Goal: Information Seeking & Learning: Find specific fact

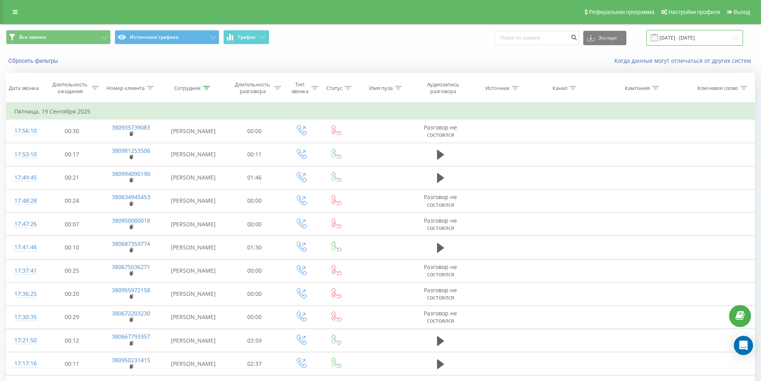
click at [730, 37] on input "19.09.2025 - 19.09.2025" at bounding box center [694, 38] width 97 height 16
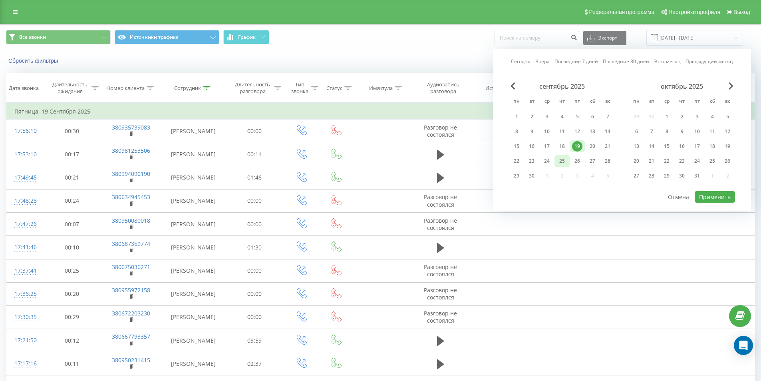
click at [562, 160] on div "25" at bounding box center [562, 161] width 10 height 10
click at [513, 163] on div "22" at bounding box center [516, 161] width 10 height 10
click at [703, 197] on button "Применить" at bounding box center [715, 197] width 40 height 12
type input "22.09.2025 - 25.09.2025"
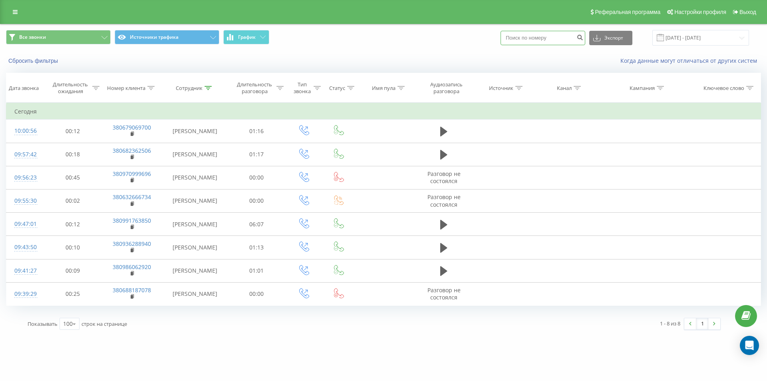
click at [518, 41] on input at bounding box center [543, 38] width 85 height 14
paste input "380632731507"
type input "380632731507"
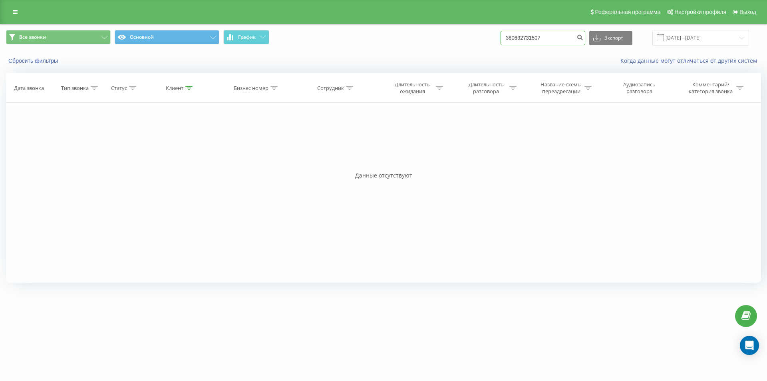
click at [542, 40] on input "380632731507" at bounding box center [543, 38] width 85 height 14
drag, startPoint x: 170, startPoint y: 48, endPoint x: 171, endPoint y: 44, distance: 4.4
click at [170, 44] on div "Все звонки Основной График Экспорт .csv .xls .xlsx 22.06.2025 - 22.09.2025" at bounding box center [383, 37] width 766 height 27
click at [171, 43] on button "Основной" at bounding box center [167, 37] width 105 height 14
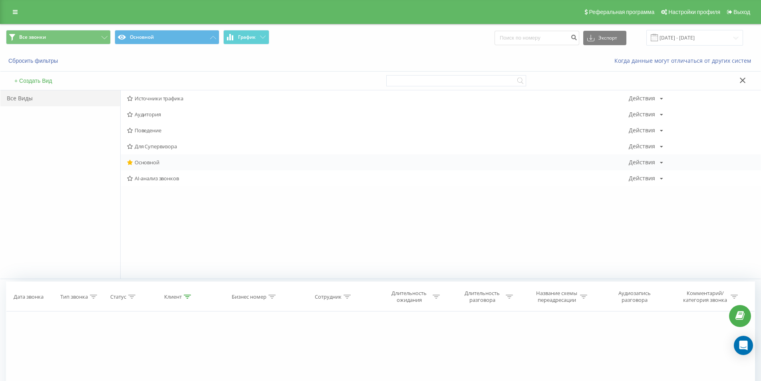
click at [153, 162] on span "Основной" at bounding box center [378, 162] width 502 height 6
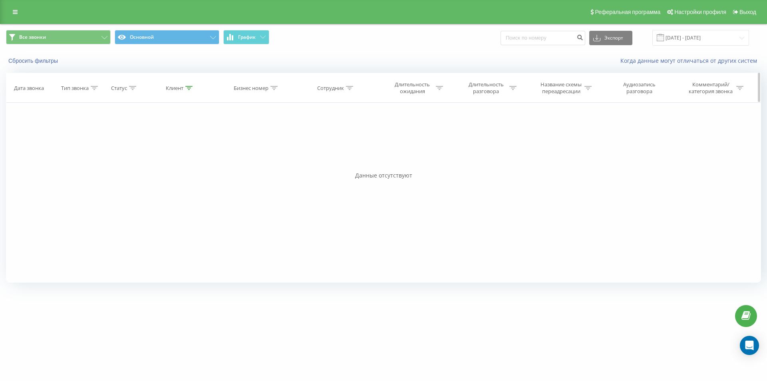
click at [189, 89] on icon at bounding box center [188, 88] width 7 height 4
click at [160, 161] on button "Отмена" at bounding box center [162, 161] width 34 height 10
click at [187, 86] on icon at bounding box center [188, 88] width 7 height 4
click at [189, 145] on input "380632731507" at bounding box center [180, 145] width 70 height 14
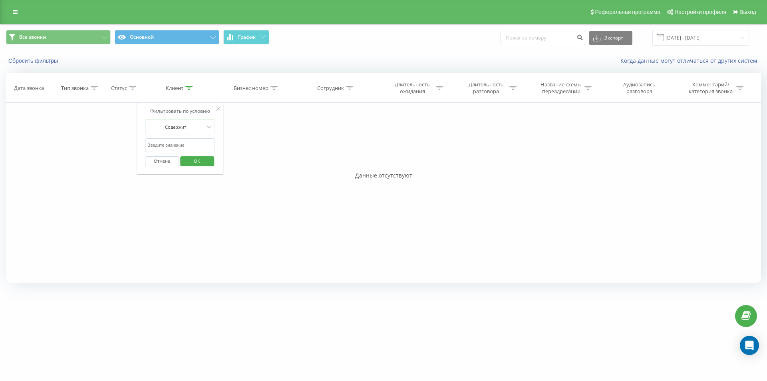
click at [201, 161] on span "OK" at bounding box center [197, 161] width 22 height 12
click at [18, 13] on link at bounding box center [15, 11] width 14 height 11
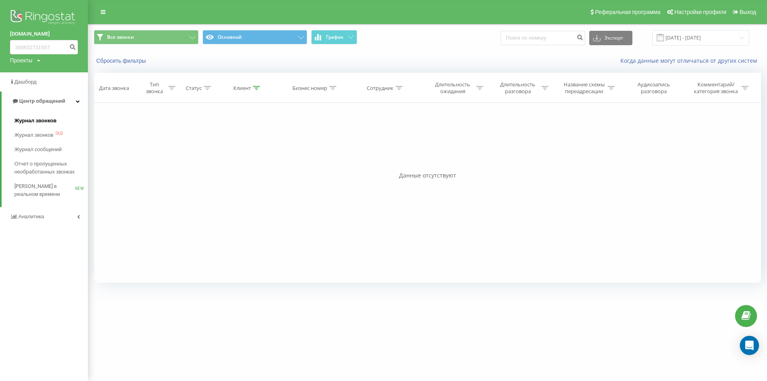
click at [42, 118] on span "Журнал звонков" at bounding box center [35, 121] width 42 height 8
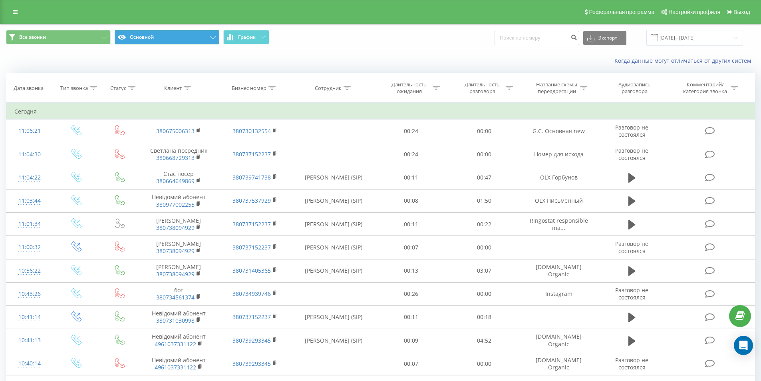
click at [187, 32] on button "Основной" at bounding box center [167, 37] width 105 height 14
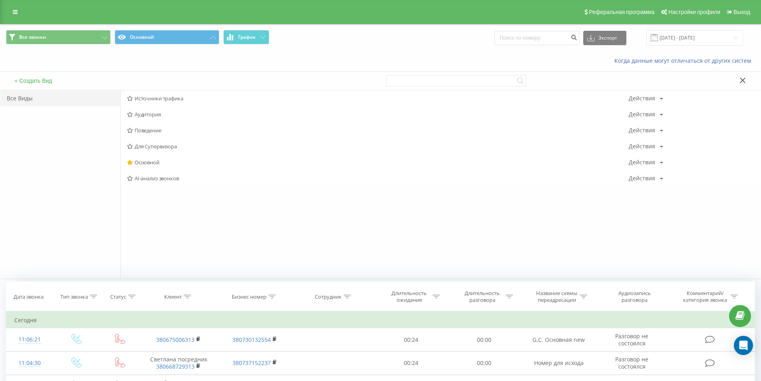
click at [233, 68] on div "Когда данные могут отличаться от других систем" at bounding box center [380, 60] width 760 height 19
click at [154, 159] on span "Основной" at bounding box center [378, 162] width 502 height 6
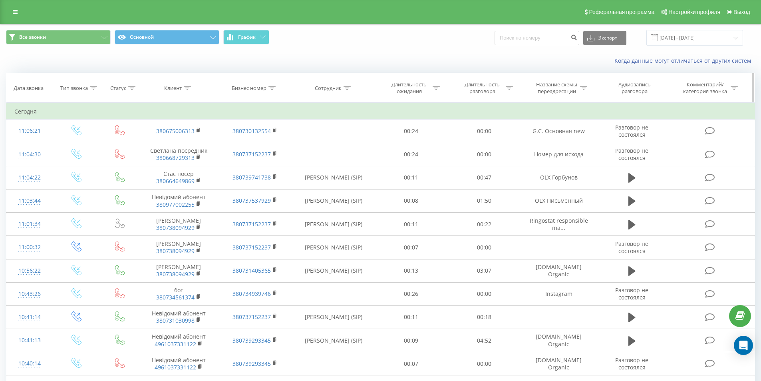
drag, startPoint x: 186, startPoint y: 86, endPoint x: 183, endPoint y: 122, distance: 36.0
click at [186, 86] on icon at bounding box center [187, 88] width 7 height 4
drag, startPoint x: 165, startPoint y: 138, endPoint x: 163, endPoint y: 143, distance: 5.6
click at [165, 138] on input "text" at bounding box center [179, 145] width 70 height 14
paste input "380632731507"
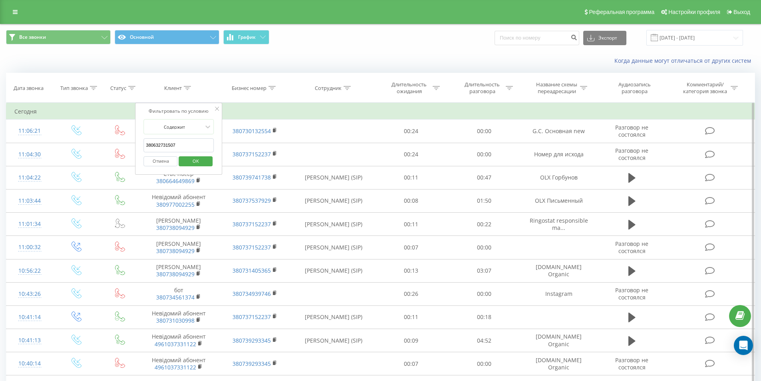
type input "380632731507"
click at [196, 163] on span "OK" at bounding box center [196, 161] width 22 height 12
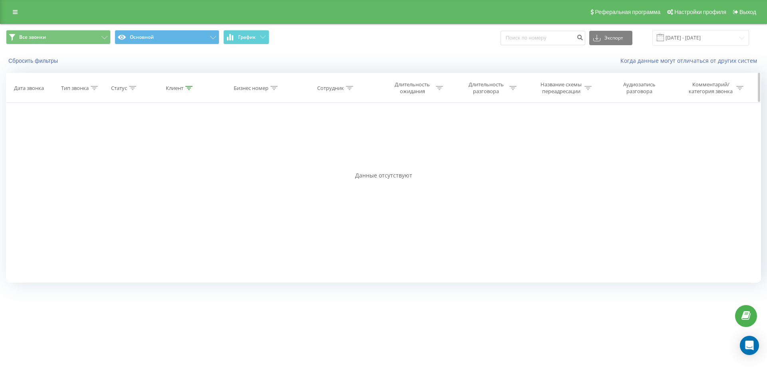
click at [189, 85] on div at bounding box center [188, 88] width 7 height 7
click at [155, 159] on button "Отмена" at bounding box center [162, 161] width 34 height 10
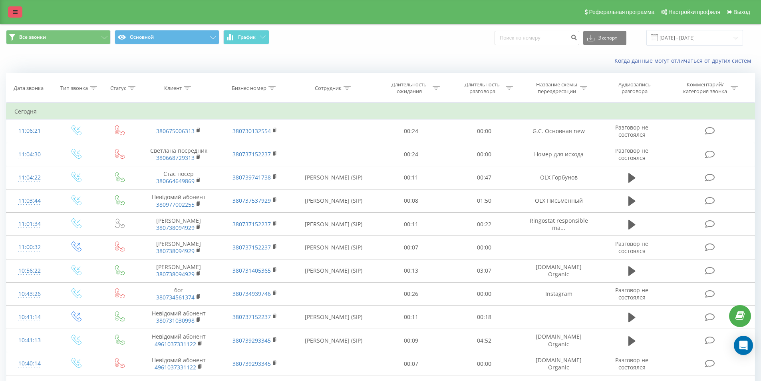
click at [16, 14] on icon at bounding box center [15, 12] width 5 height 6
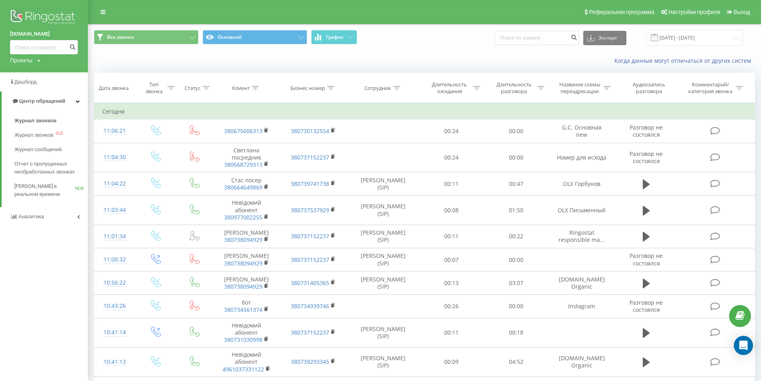
click at [43, 18] on img at bounding box center [44, 18] width 68 height 20
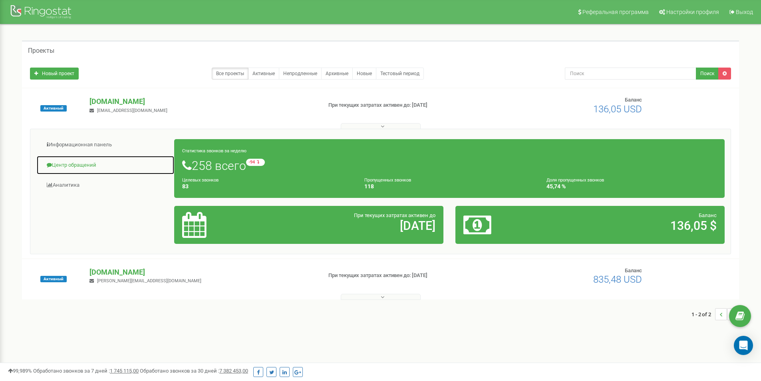
drag, startPoint x: 86, startPoint y: 165, endPoint x: 108, endPoint y: 159, distance: 22.8
click at [87, 165] on link "Центр обращений" at bounding box center [105, 165] width 138 height 20
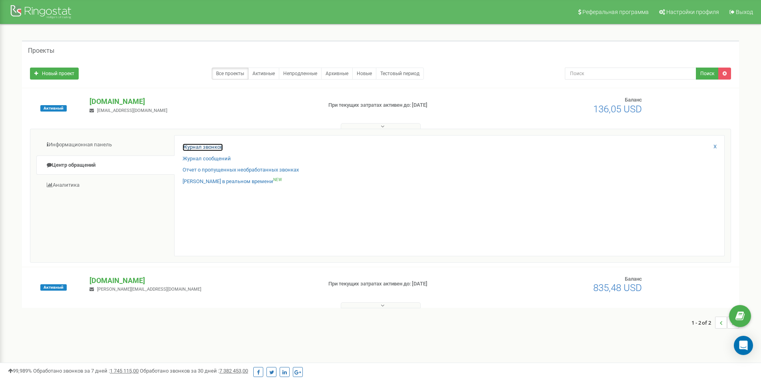
click at [189, 147] on link "Журнал звонков" at bounding box center [203, 147] width 40 height 8
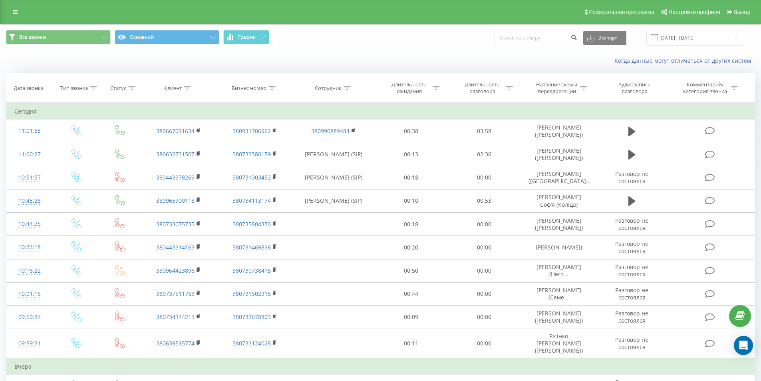
drag, startPoint x: 186, startPoint y: 89, endPoint x: 167, endPoint y: 131, distance: 45.4
click at [187, 90] on div at bounding box center [187, 88] width 7 height 7
click at [163, 143] on input "text" at bounding box center [179, 145] width 70 height 14
paste input "380632731507"
type input "380632731507"
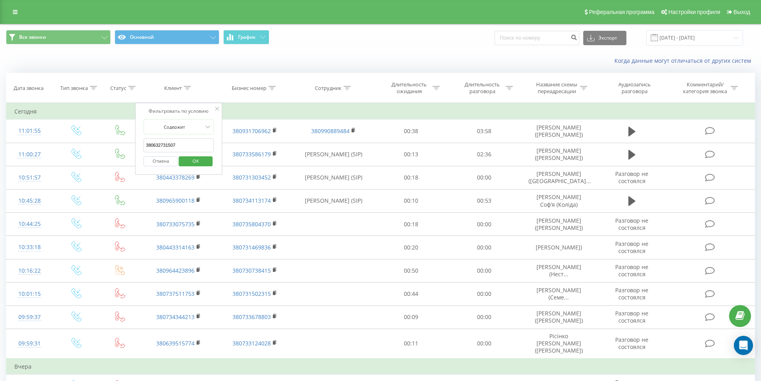
click at [201, 160] on span "OK" at bounding box center [196, 161] width 22 height 12
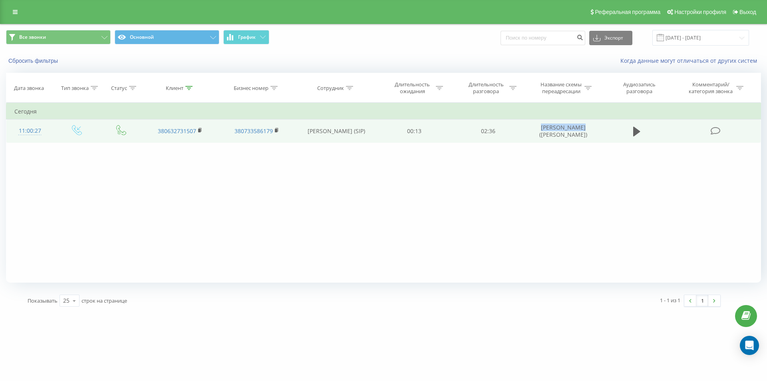
drag, startPoint x: 538, startPoint y: 127, endPoint x: 595, endPoint y: 129, distance: 57.2
click at [595, 129] on td "Шевчик Руслан (Сытник)" at bounding box center [563, 130] width 77 height 23
copy td "Шевчик Руслан"
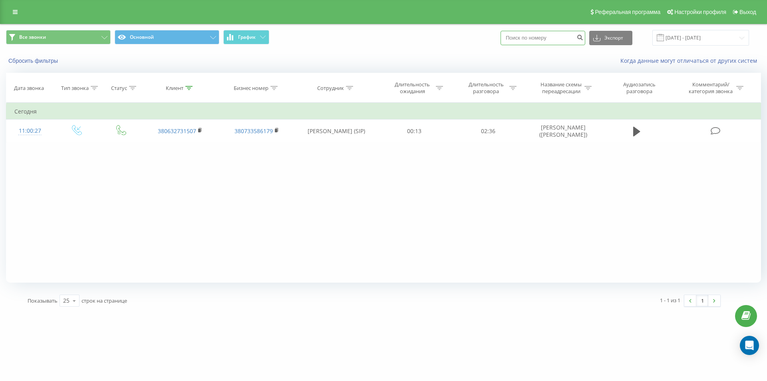
click at [547, 34] on input at bounding box center [543, 38] width 85 height 14
paste input "380639330482"
type input "380639330482"
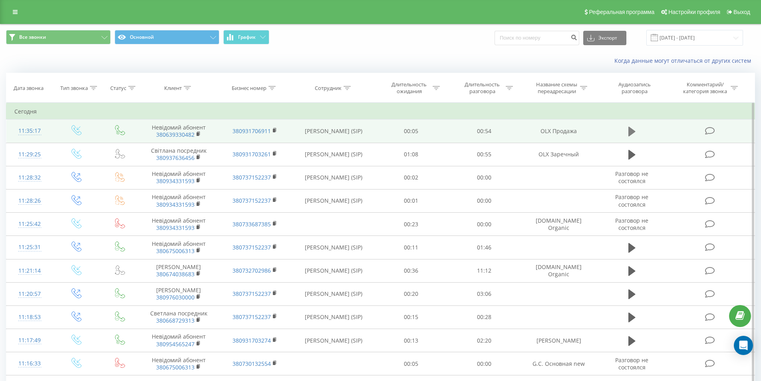
click at [628, 131] on button at bounding box center [632, 131] width 12 height 12
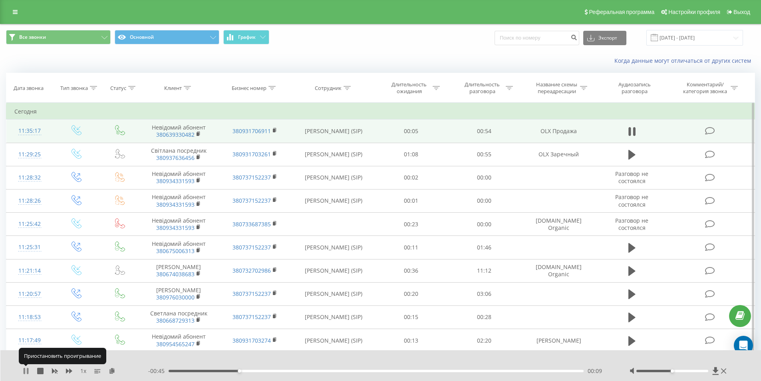
click at [24, 370] on icon at bounding box center [25, 371] width 2 height 6
click at [274, 129] on rect at bounding box center [274, 131] width 2 height 4
click at [276, 130] on icon at bounding box center [274, 130] width 3 height 4
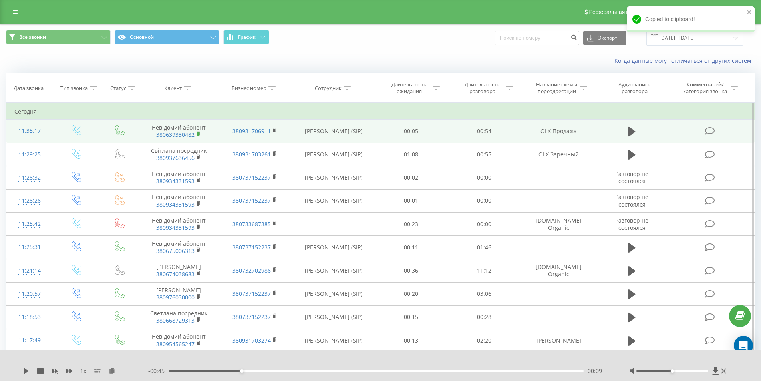
click at [200, 135] on icon at bounding box center [198, 133] width 3 height 4
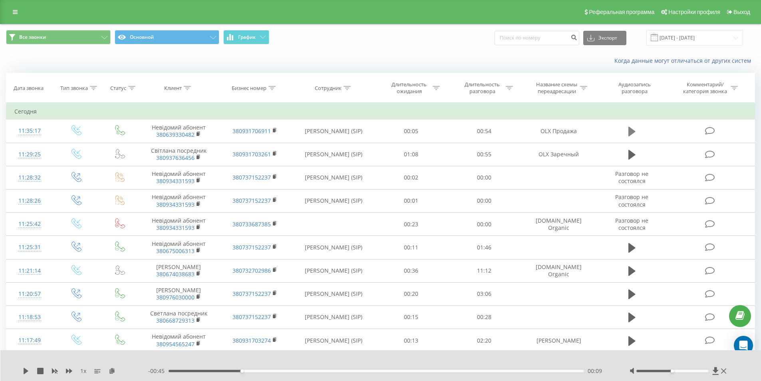
click at [628, 131] on button at bounding box center [632, 131] width 12 height 12
click at [232, 371] on div "00:10" at bounding box center [377, 371] width 416 height 2
click at [217, 370] on div "00:06" at bounding box center [377, 371] width 416 height 2
click at [82, 371] on span "1 x" at bounding box center [83, 371] width 6 height 8
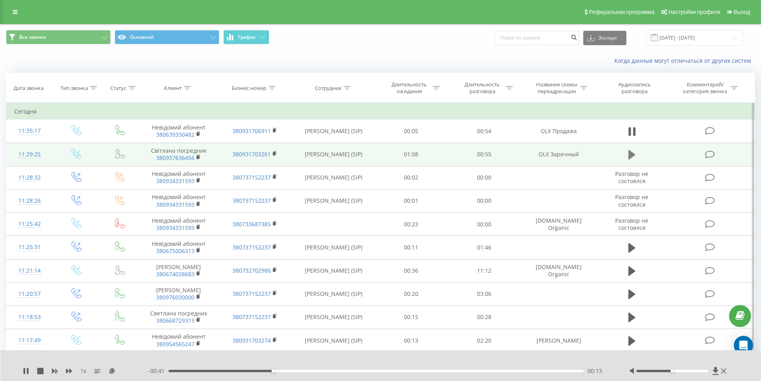
click at [635, 155] on icon at bounding box center [632, 155] width 7 height 10
click at [631, 133] on icon at bounding box center [632, 132] width 7 height 10
click at [209, 370] on div "00:14" at bounding box center [377, 371] width 416 height 2
click at [23, 368] on icon at bounding box center [26, 371] width 6 height 6
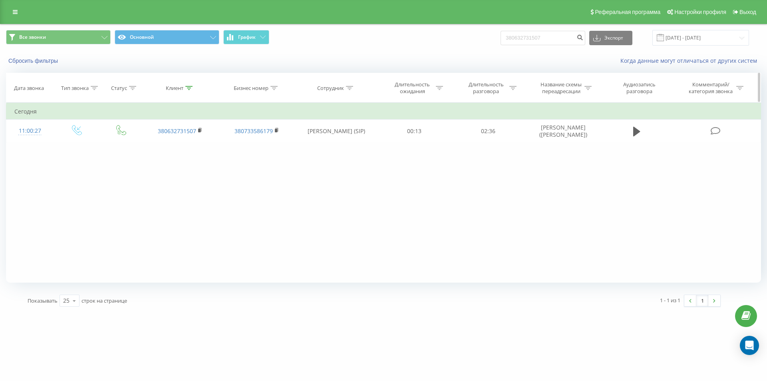
click at [187, 89] on icon at bounding box center [188, 88] width 7 height 4
drag, startPoint x: 163, startPoint y: 145, endPoint x: 101, endPoint y: 147, distance: 61.6
click at [102, 148] on div "Фильтровать по условию Равно Введите значение Отмена OK Фильтровать по условию …" at bounding box center [383, 193] width 755 height 180
paste input "9330482"
type input "380639330482"
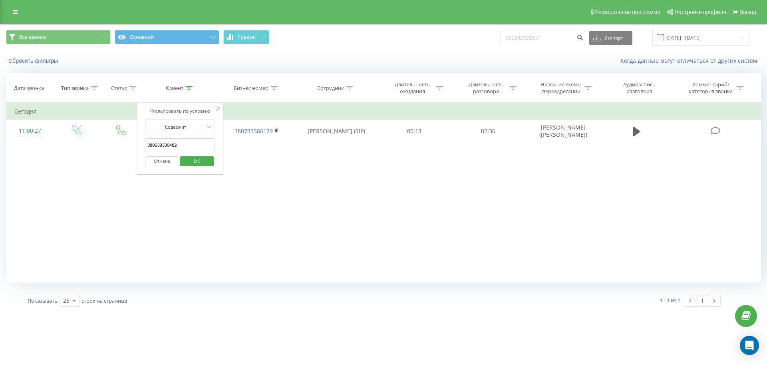
click at [201, 162] on span "OK" at bounding box center [197, 161] width 22 height 12
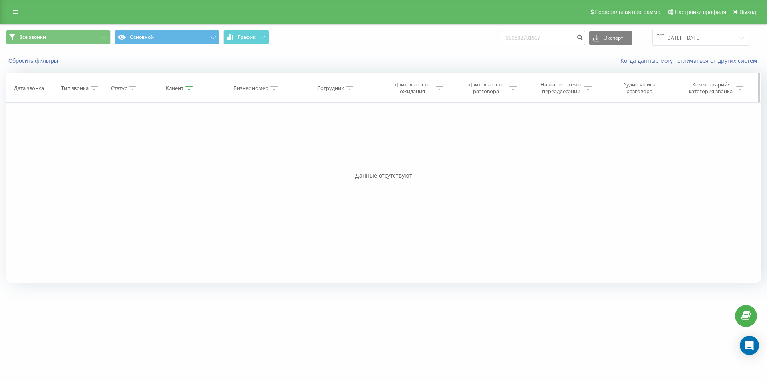
click at [190, 90] on div at bounding box center [188, 88] width 7 height 7
click at [163, 163] on button "Отмена" at bounding box center [162, 161] width 34 height 10
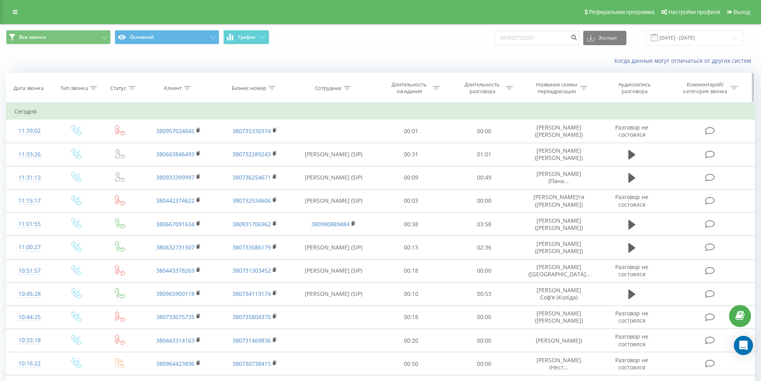
click at [184, 89] on icon at bounding box center [187, 88] width 7 height 4
click at [219, 110] on icon at bounding box center [217, 109] width 4 height 4
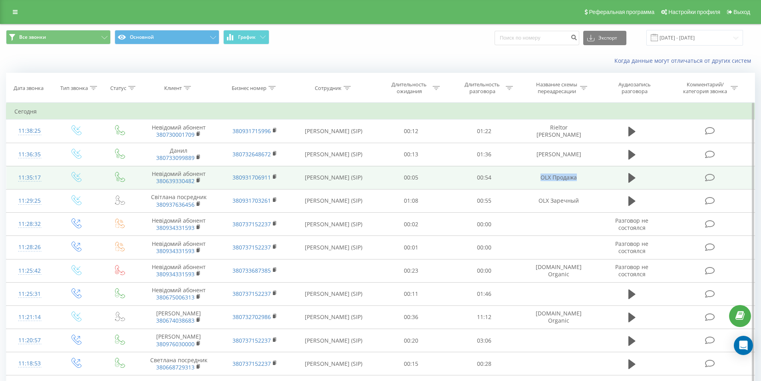
drag, startPoint x: 541, startPoint y: 177, endPoint x: 583, endPoint y: 171, distance: 42.7
click at [583, 171] on td "OLX Продажа" at bounding box center [559, 177] width 76 height 23
copy td "OLX Продажа"
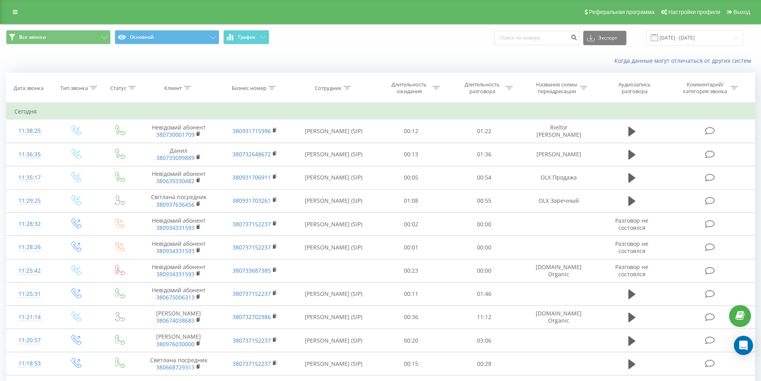
click at [335, 35] on span "Все звонки Основной График" at bounding box center [190, 38] width 369 height 16
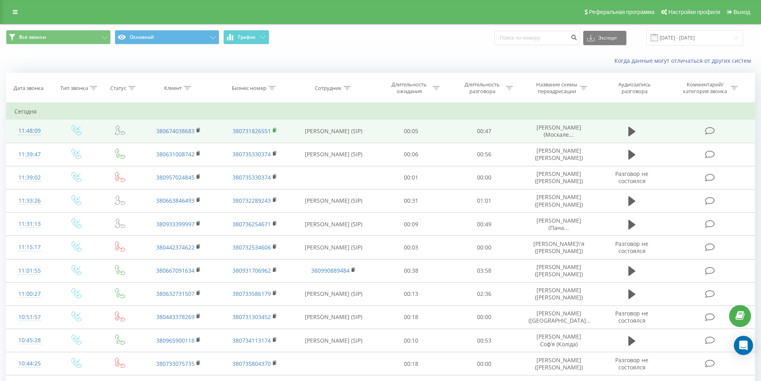
click at [273, 131] on icon at bounding box center [275, 130] width 4 height 6
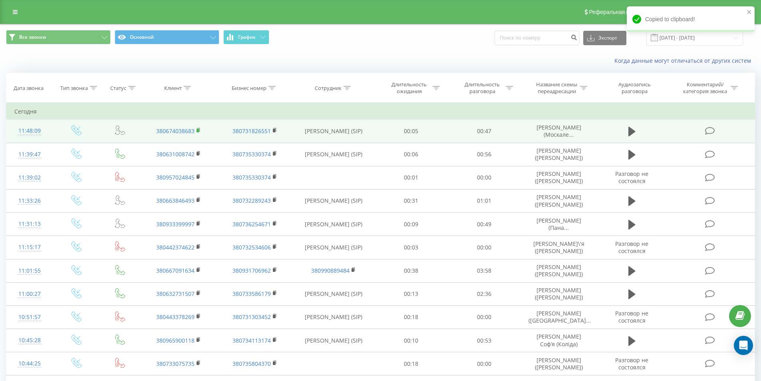
click at [198, 131] on rect at bounding box center [198, 131] width 2 height 4
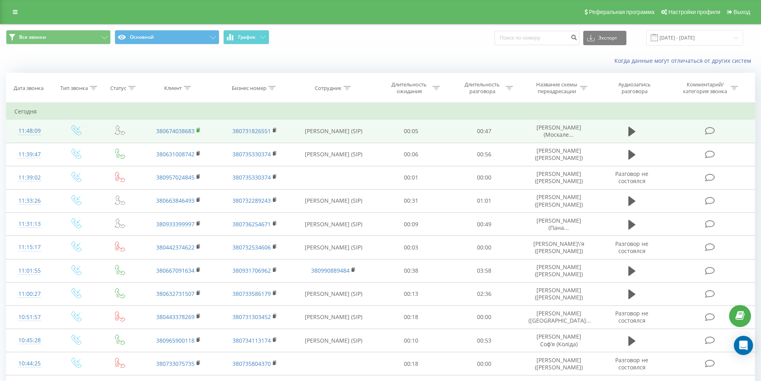
click at [197, 129] on rect at bounding box center [198, 131] width 2 height 4
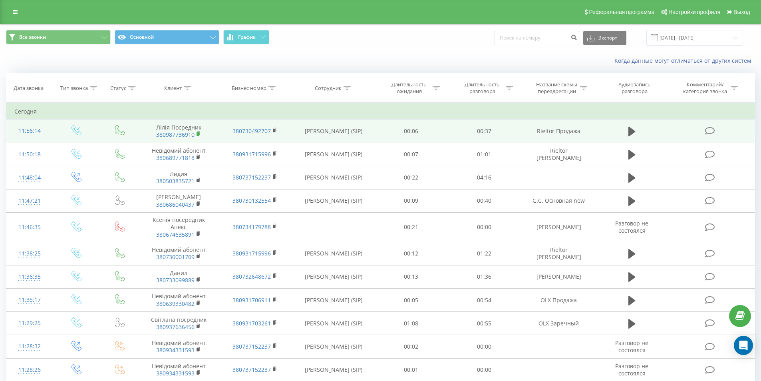
click at [198, 133] on rect at bounding box center [198, 134] width 2 height 4
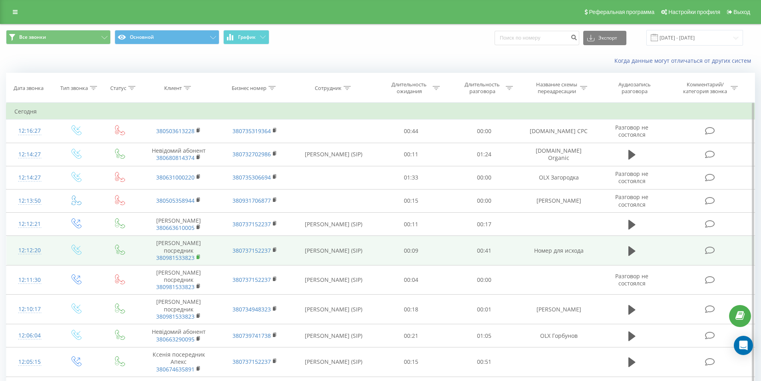
click at [197, 254] on icon at bounding box center [199, 257] width 4 height 6
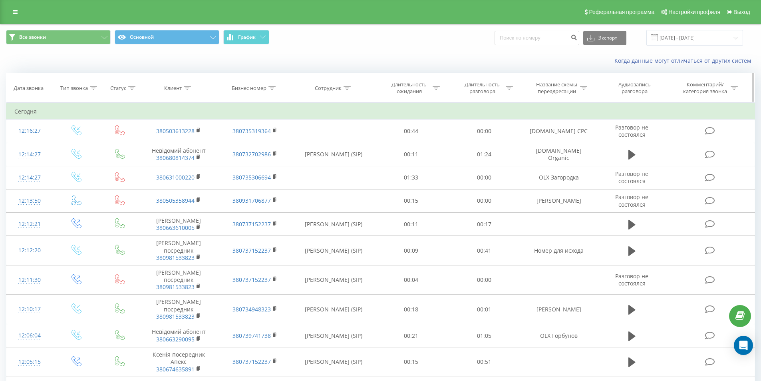
click at [135, 89] on icon at bounding box center [131, 88] width 7 height 4
click at [132, 144] on div "Введите значение" at bounding box center [116, 146] width 57 height 6
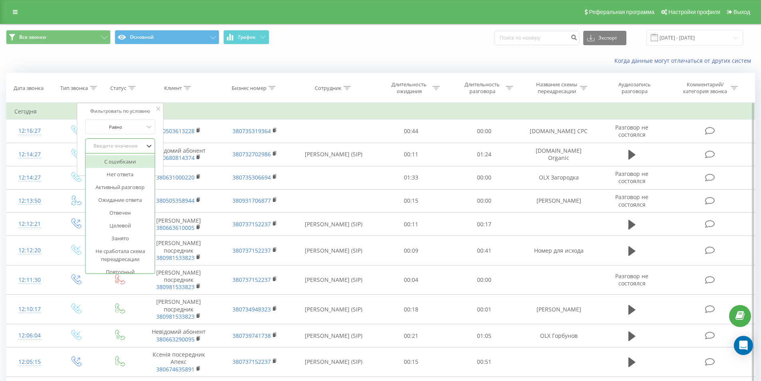
paste input "380981533823"
type input "380981533823"
click at [161, 139] on div "Фильтровать по условию Равно Введите значение Отмена OK" at bounding box center [120, 139] width 87 height 73
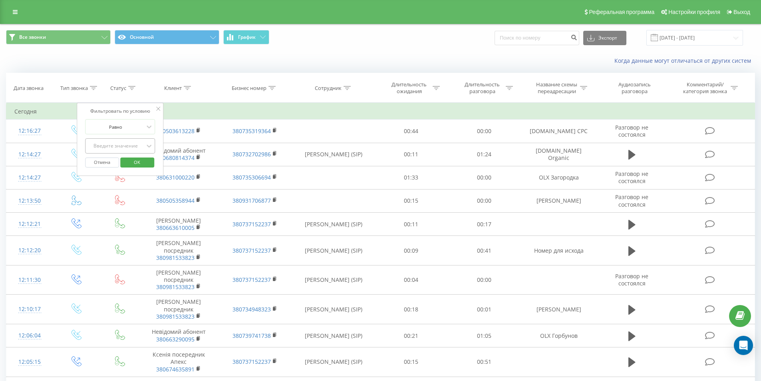
click at [106, 145] on div "Введите значение" at bounding box center [116, 146] width 57 height 6
click at [155, 130] on div "Равно" at bounding box center [120, 126] width 70 height 15
click at [157, 111] on div at bounding box center [159, 109] width 4 height 8
click at [178, 84] on th "Клиент" at bounding box center [179, 88] width 76 height 30
click at [185, 89] on icon at bounding box center [187, 88] width 7 height 4
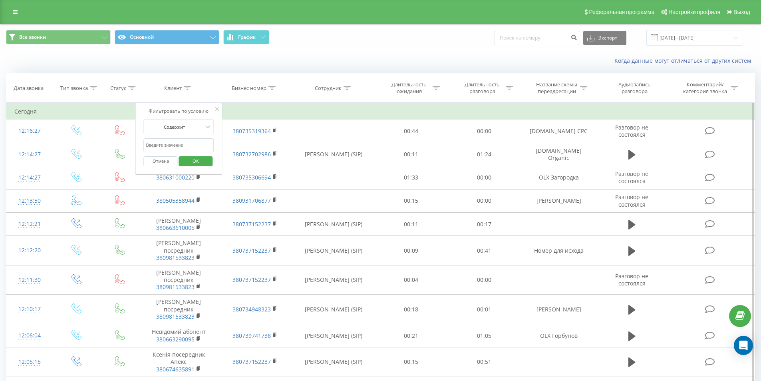
click at [176, 149] on input "text" at bounding box center [179, 145] width 70 height 14
paste input "380981533823"
type input "380981533823"
click at [191, 159] on span "OK" at bounding box center [196, 161] width 22 height 12
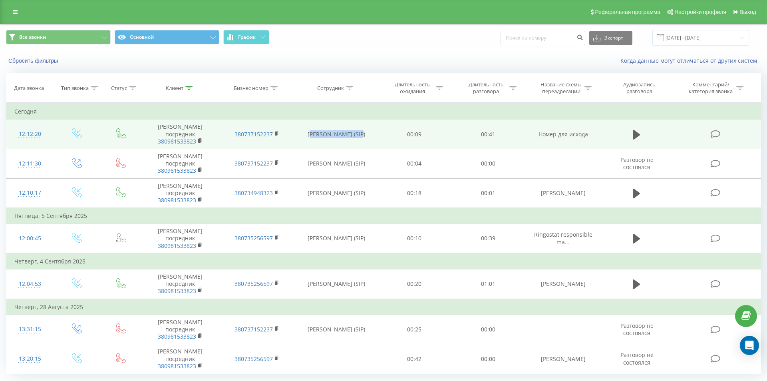
drag, startPoint x: 340, startPoint y: 128, endPoint x: 370, endPoint y: 125, distance: 29.3
click at [312, 125] on td "[PERSON_NAME] (SIP)" at bounding box center [336, 134] width 83 height 30
drag, startPoint x: 376, startPoint y: 126, endPoint x: 370, endPoint y: 128, distance: 6.2
click at [372, 127] on tr "12:12:20 Алексей посредник 380981533823 380737152237 Zadorozhna Anzhelika (SIP)…" at bounding box center [383, 134] width 755 height 30
drag, startPoint x: 306, startPoint y: 126, endPoint x: 375, endPoint y: 124, distance: 69.1
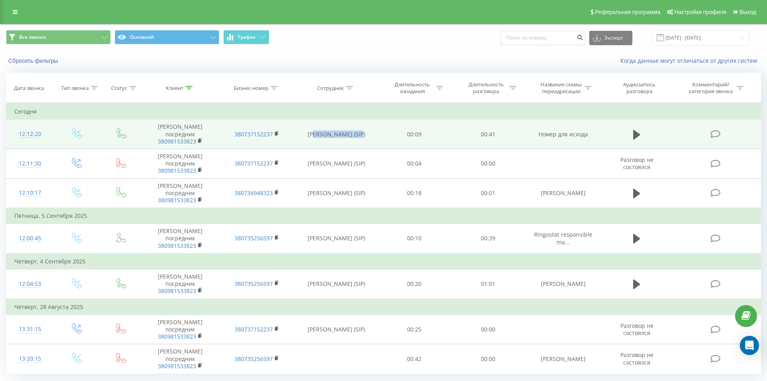
click at [375, 124] on td "Zadorozhna Anzhelika (SIP)" at bounding box center [336, 134] width 83 height 30
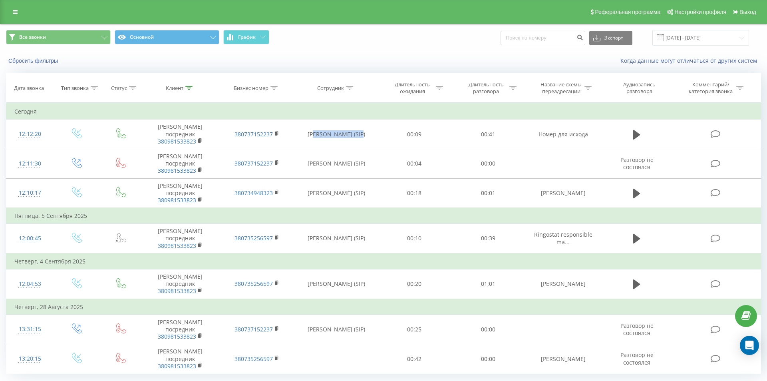
copy td "Zadorozhna Anzhelika"
click at [336, 86] on div "Сотрудник" at bounding box center [330, 88] width 27 height 7
click at [349, 143] on input "text" at bounding box center [336, 145] width 70 height 14
paste input "[PERSON_NAME]"
type input "[PERSON_NAME]"
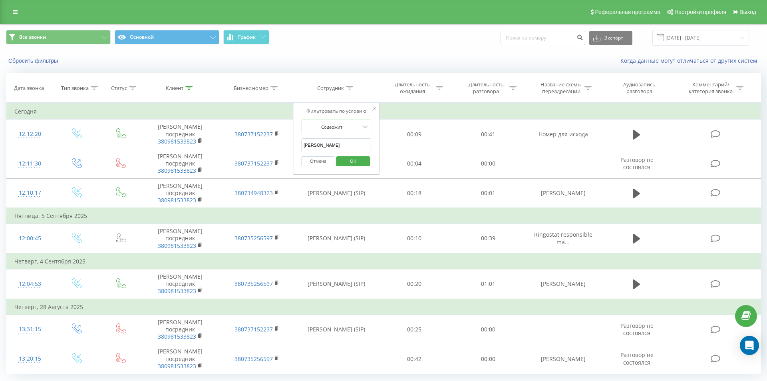
click at [359, 159] on span "OK" at bounding box center [353, 161] width 22 height 12
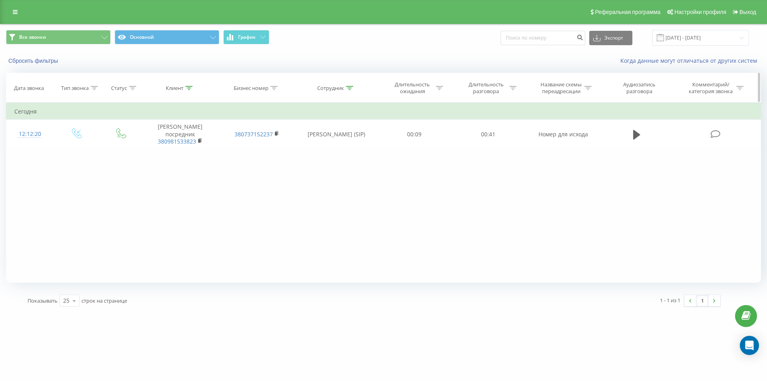
click at [183, 94] on th "Клиент" at bounding box center [180, 88] width 77 height 30
click at [186, 86] on div at bounding box center [188, 88] width 7 height 7
click at [162, 161] on button "Отмена" at bounding box center [162, 161] width 34 height 10
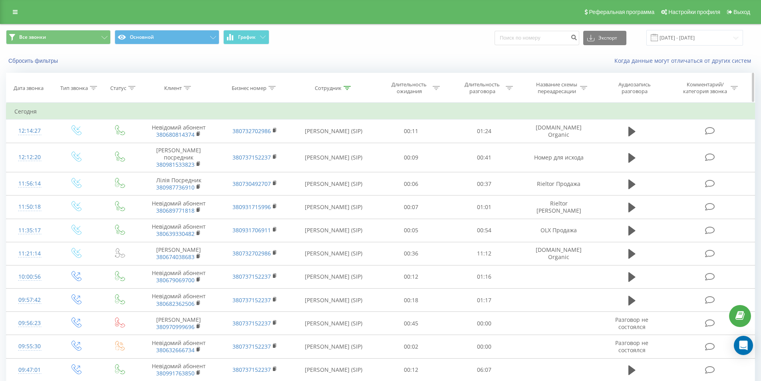
click at [343, 88] on div "Сотрудник" at bounding box center [333, 88] width 36 height 7
click at [356, 160] on span "OK" at bounding box center [351, 161] width 22 height 12
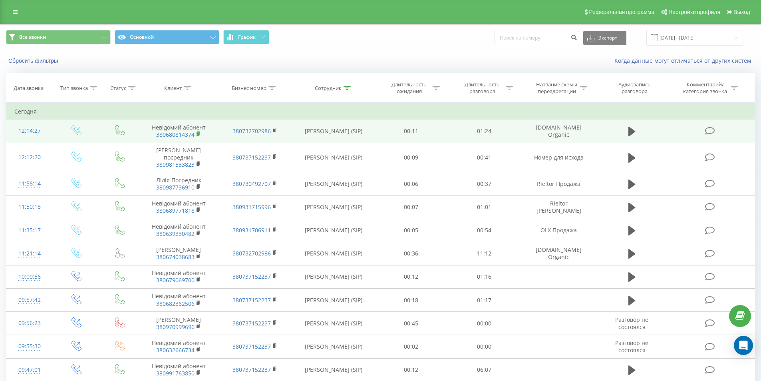
click at [199, 132] on rect at bounding box center [198, 134] width 2 height 4
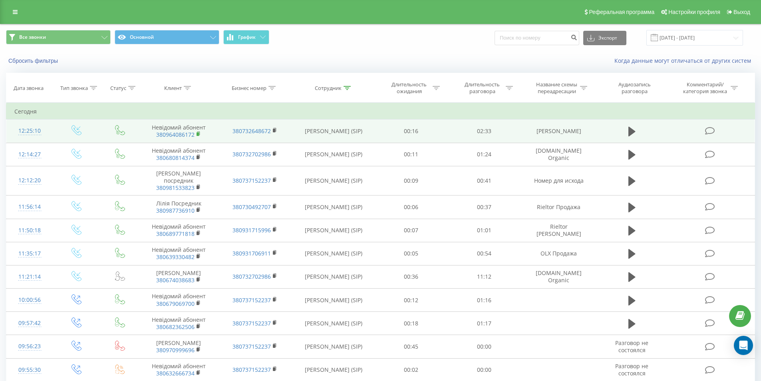
click at [197, 134] on rect at bounding box center [198, 134] width 2 height 4
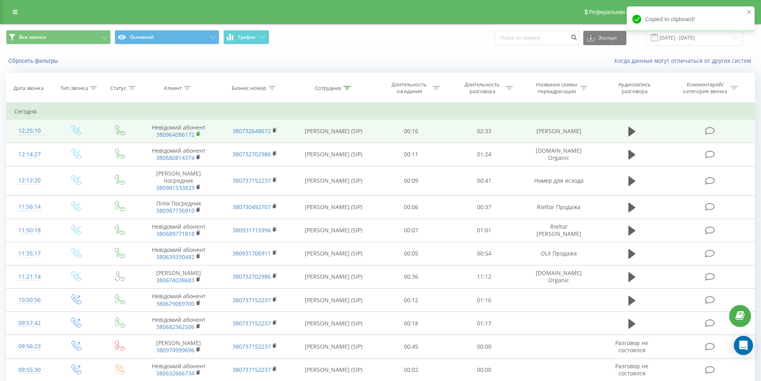
click at [197, 133] on rect at bounding box center [198, 134] width 2 height 4
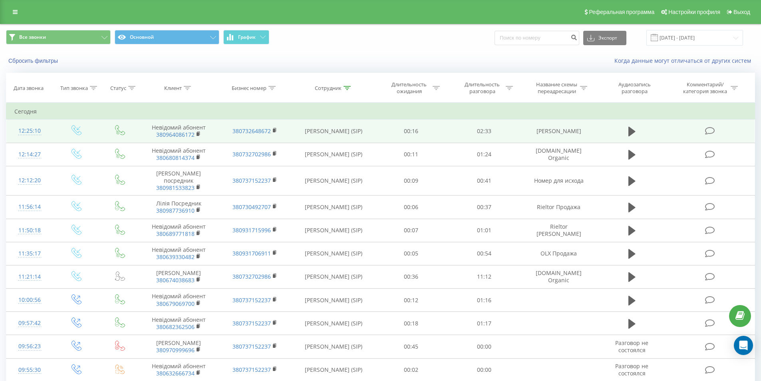
drag, startPoint x: 583, startPoint y: 132, endPoint x: 532, endPoint y: 135, distance: 51.6
click at [532, 135] on td "DOM RIA Аренда" at bounding box center [559, 130] width 76 height 23
click at [197, 134] on icon at bounding box center [199, 134] width 4 height 6
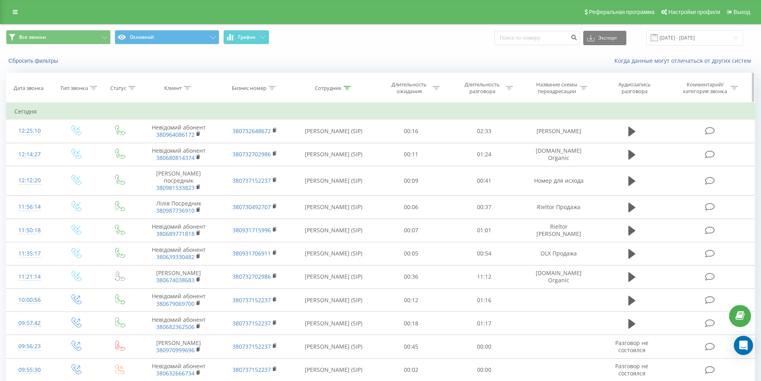
click at [186, 85] on div at bounding box center [187, 88] width 7 height 7
click at [179, 141] on input "text" at bounding box center [179, 145] width 70 height 14
paste input "380964086172"
type input "380964086172"
click at [201, 159] on span "OK" at bounding box center [196, 161] width 22 height 12
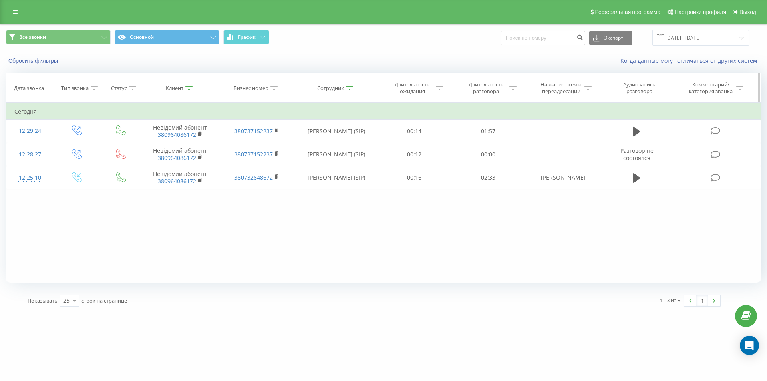
click at [185, 88] on icon at bounding box center [188, 88] width 7 height 4
click at [161, 159] on button "Отмена" at bounding box center [162, 161] width 34 height 10
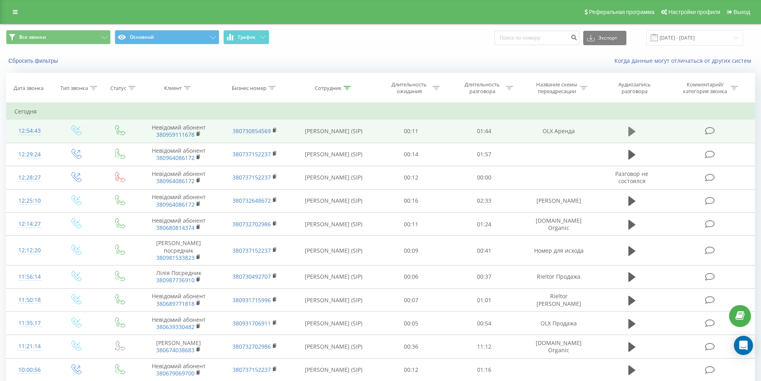
click at [632, 130] on icon at bounding box center [632, 132] width 7 height 10
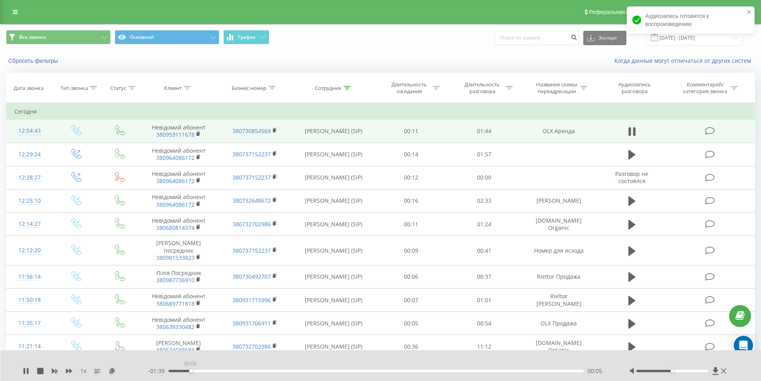
click at [190, 372] on div "00:05" at bounding box center [377, 371] width 416 height 2
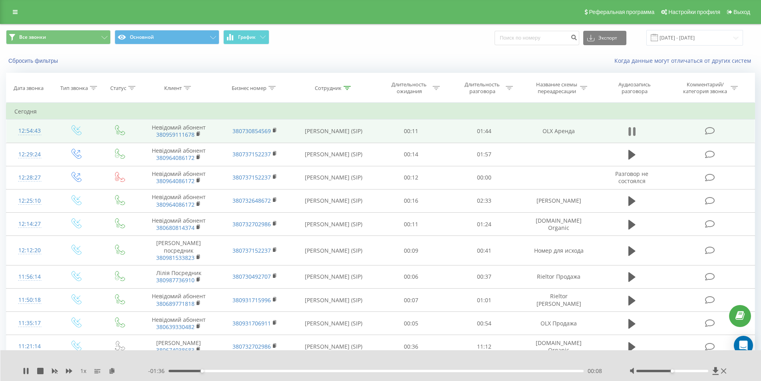
click at [634, 130] on icon at bounding box center [634, 131] width 2 height 9
click at [199, 133] on rect at bounding box center [198, 134] width 2 height 4
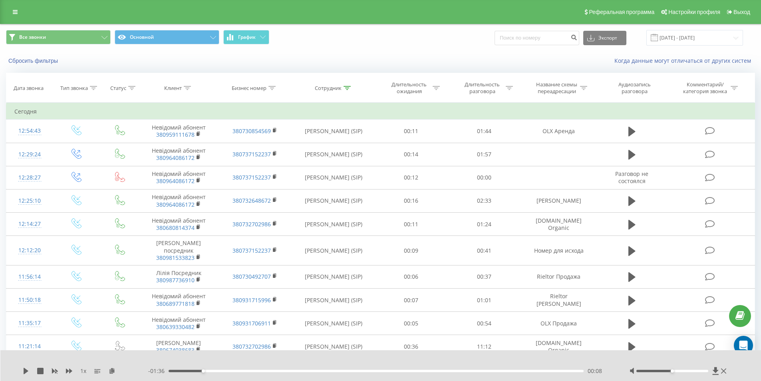
click at [20, 372] on div "1 x - 01:36 00:08 00:08" at bounding box center [380, 365] width 761 height 31
click at [30, 368] on div "1 x" at bounding box center [85, 371] width 125 height 8
click at [26, 371] on icon at bounding box center [26, 371] width 5 height 6
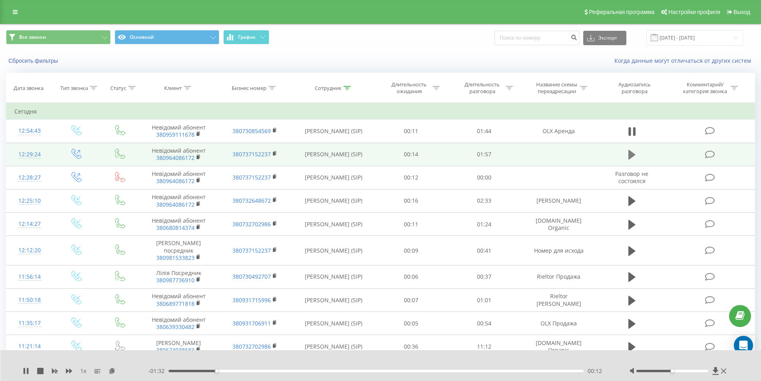
click at [631, 155] on icon at bounding box center [632, 155] width 7 height 10
click at [631, 132] on icon at bounding box center [632, 132] width 7 height 10
click at [179, 371] on div "00:00" at bounding box center [377, 371] width 416 height 2
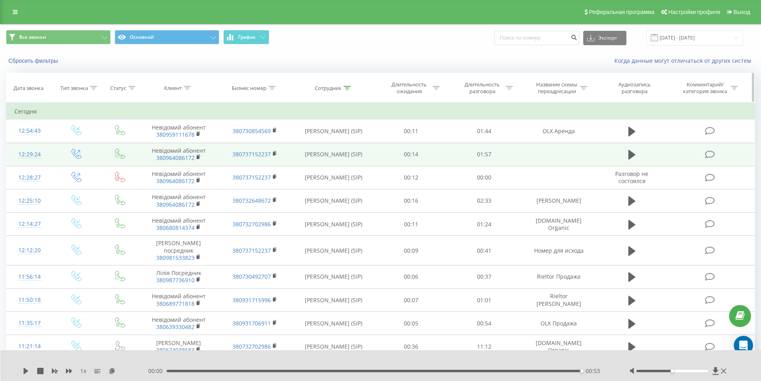
click at [189, 82] on th "Клиент" at bounding box center [179, 88] width 76 height 30
click at [190, 89] on icon at bounding box center [187, 88] width 7 height 4
click at [185, 149] on input "380964086172" at bounding box center [179, 145] width 70 height 14
paste input "380681171424"
type input "380681171424"
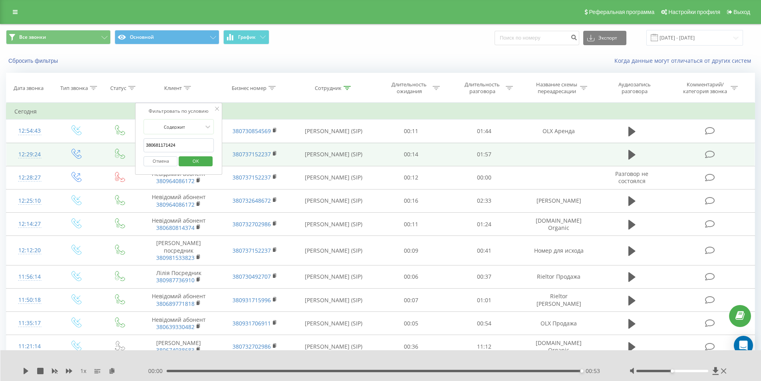
click button "OK" at bounding box center [196, 161] width 34 height 10
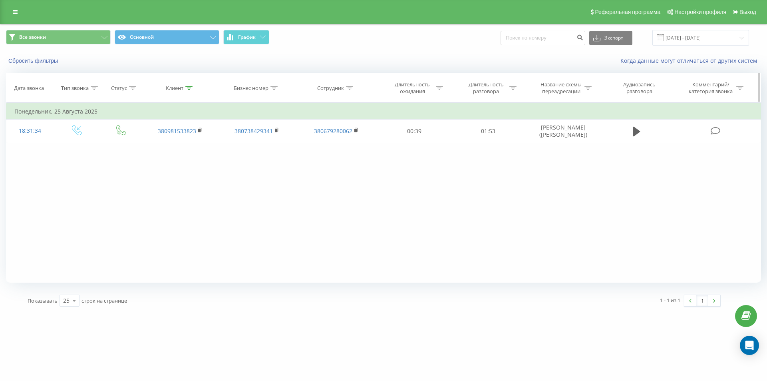
click at [191, 86] on icon at bounding box center [188, 88] width 7 height 4
click at [171, 163] on button "Отмена" at bounding box center [162, 161] width 34 height 10
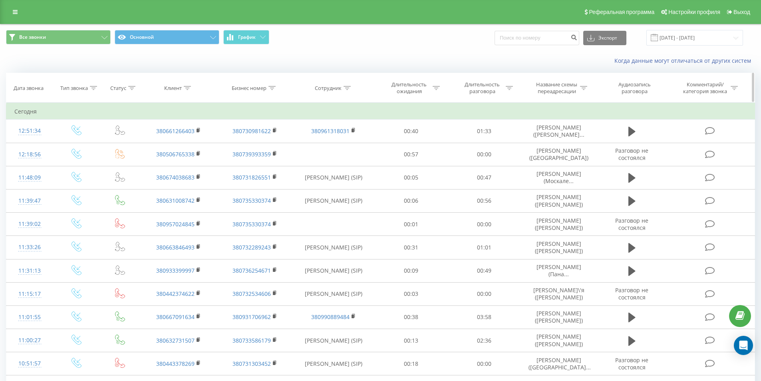
click at [185, 89] on icon at bounding box center [187, 88] width 7 height 4
click at [189, 148] on input "text" at bounding box center [179, 145] width 70 height 14
paste input "380681171424"
type input "380681171424"
click button "OK" at bounding box center [196, 161] width 34 height 10
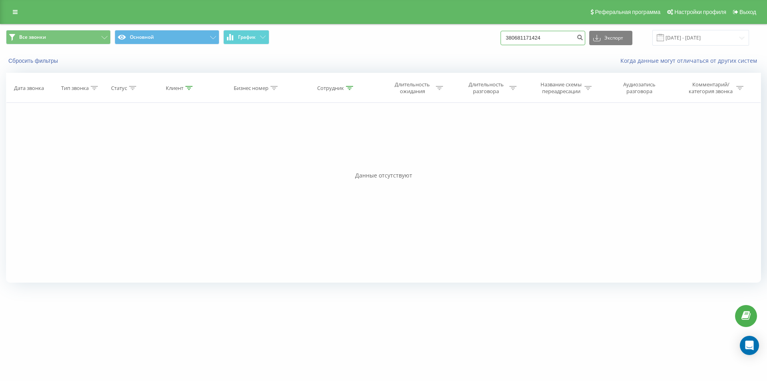
click at [559, 42] on input "380681171424" at bounding box center [543, 38] width 85 height 14
type input "3"
click at [188, 90] on div at bounding box center [188, 88] width 7 height 7
click at [192, 165] on span "OK" at bounding box center [197, 161] width 22 height 12
click at [189, 88] on icon at bounding box center [188, 88] width 7 height 4
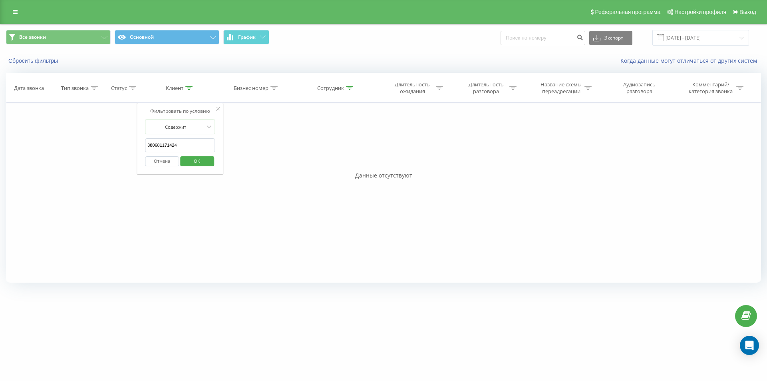
drag, startPoint x: 203, startPoint y: 147, endPoint x: 66, endPoint y: 161, distance: 137.4
click at [66, 161] on div "Фильтровать по условию Равно Введите значение Отмена OK Фильтровать по условию …" at bounding box center [383, 193] width 755 height 180
click at [205, 160] on span "OK" at bounding box center [197, 161] width 22 height 12
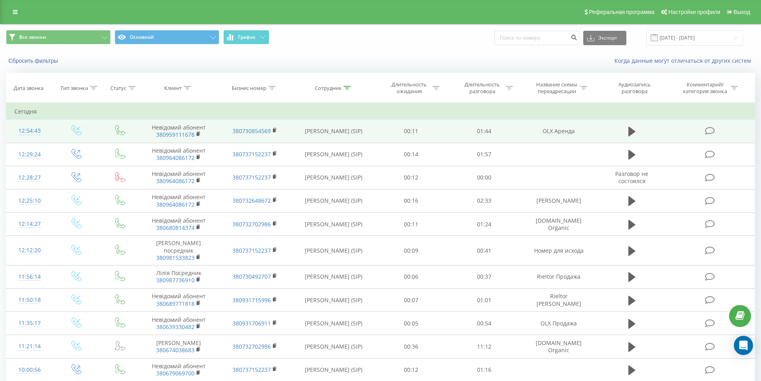
drag, startPoint x: 302, startPoint y: 126, endPoint x: 364, endPoint y: 128, distance: 62.8
click at [364, 128] on td "[PERSON_NAME] (SIP)" at bounding box center [334, 130] width 82 height 23
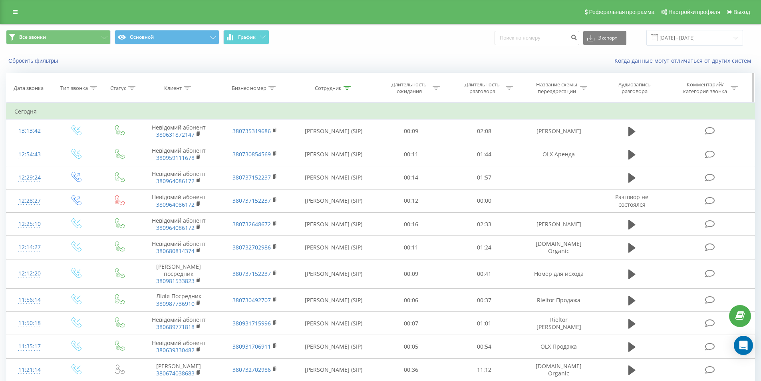
click at [345, 88] on icon at bounding box center [347, 88] width 7 height 4
click at [348, 145] on input "[PERSON_NAME]" at bounding box center [333, 145] width 70 height 14
click at [358, 161] on span "OK" at bounding box center [351, 161] width 22 height 12
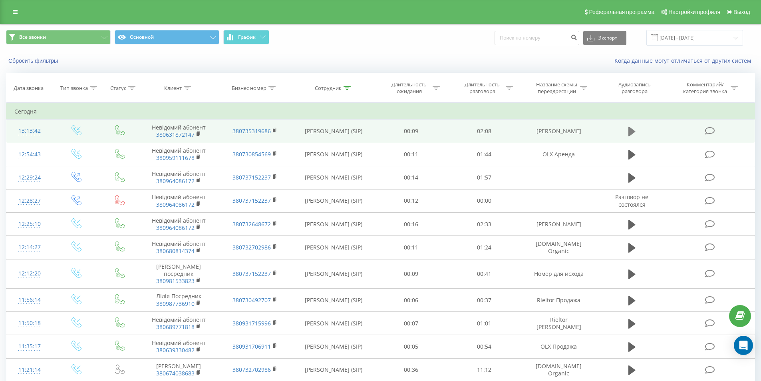
click at [633, 131] on icon at bounding box center [632, 132] width 7 height 10
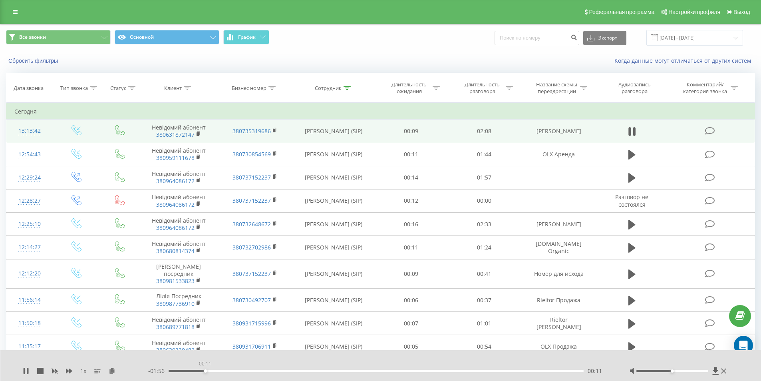
click at [205, 370] on div "00:11" at bounding box center [377, 371] width 416 height 2
click at [187, 372] on div "- 01:55 00:12 00:12" at bounding box center [378, 371] width 461 height 8
click at [191, 369] on div "- 01:55 00:13 00:13" at bounding box center [378, 371] width 461 height 8
click at [197, 372] on div "00:08" at bounding box center [377, 371] width 416 height 2
click at [293, 371] on div "00:38" at bounding box center [377, 371] width 416 height 2
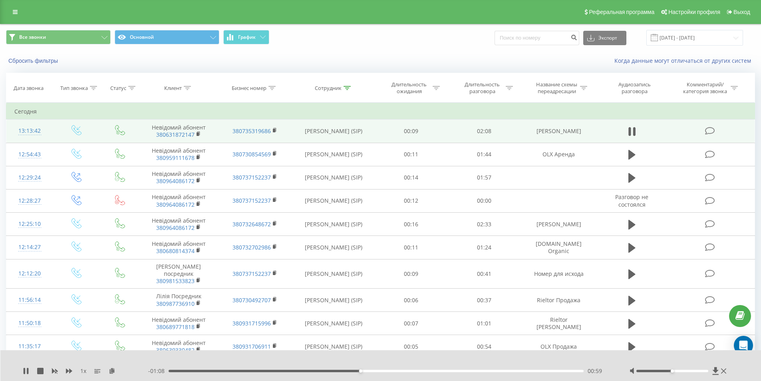
click at [20, 372] on div "1 x - 01:08 00:59 00:59" at bounding box center [380, 365] width 761 height 31
click at [27, 368] on icon at bounding box center [26, 371] width 6 height 6
drag, startPoint x: 533, startPoint y: 132, endPoint x: 587, endPoint y: 130, distance: 54.4
click at [587, 130] on td "[PERSON_NAME]" at bounding box center [559, 130] width 76 height 23
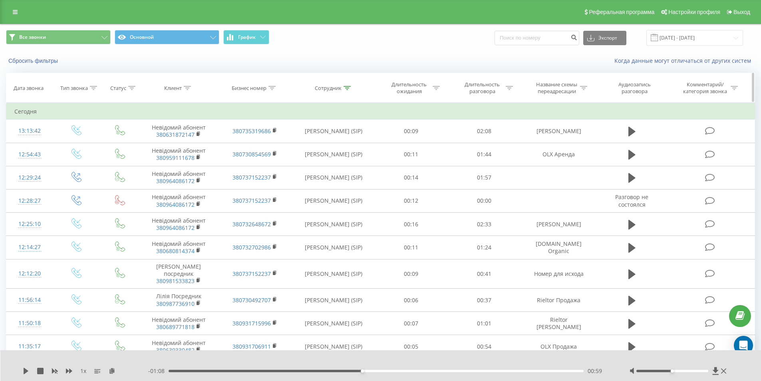
copy td "[PERSON_NAME]"
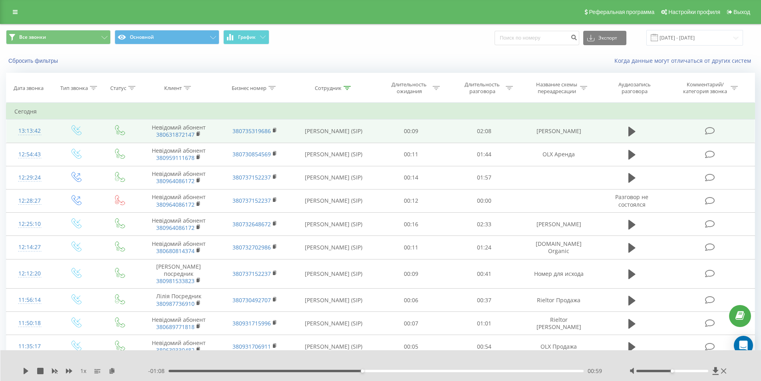
click at [549, 129] on td "[PERSON_NAME]" at bounding box center [559, 130] width 76 height 23
drag, startPoint x: 532, startPoint y: 129, endPoint x: 585, endPoint y: 132, distance: 53.6
click at [585, 132] on td "[PERSON_NAME]" at bounding box center [559, 130] width 76 height 23
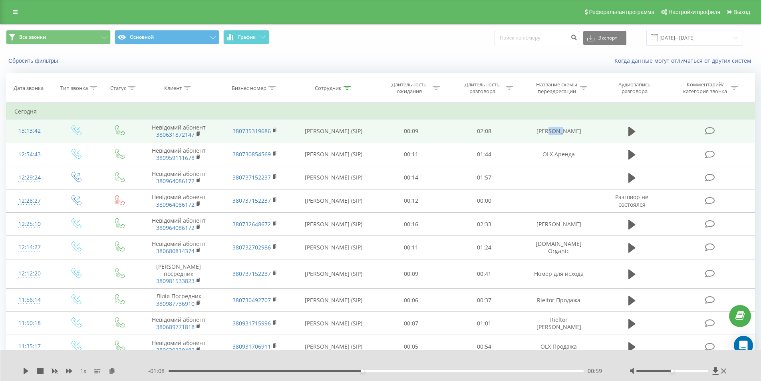
copy td "[PERSON_NAME]"
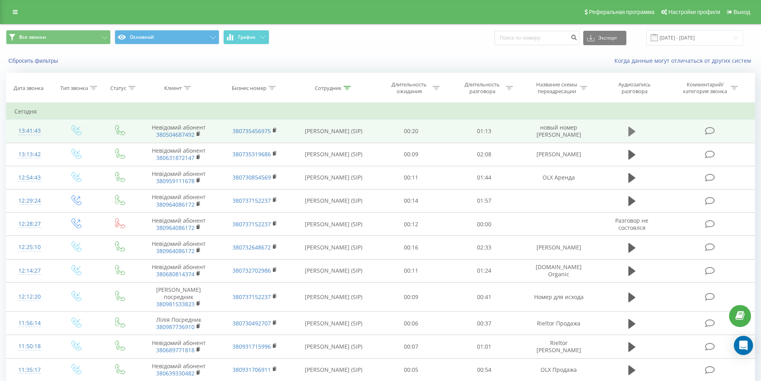
click at [633, 130] on icon at bounding box center [632, 132] width 7 height 10
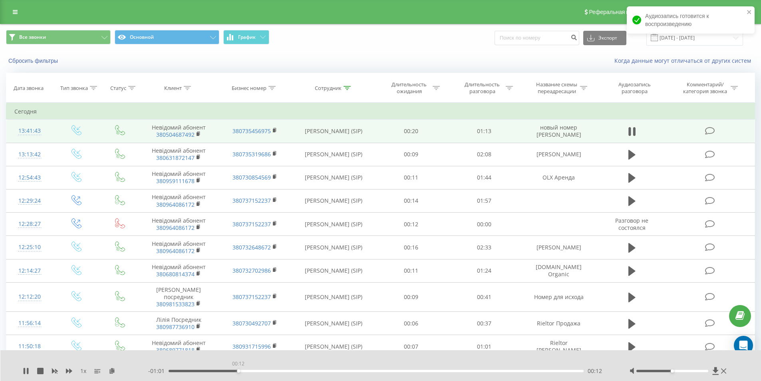
click at [238, 371] on div "00:12" at bounding box center [377, 371] width 416 height 2
click at [264, 374] on div "- 01:00 00:12 00:12" at bounding box center [378, 371] width 461 height 8
click at [287, 369] on div "- 01:00 00:13 00:13" at bounding box center [378, 371] width 461 height 8
click at [283, 372] on div "- 00:59 00:14 00:14" at bounding box center [378, 371] width 461 height 8
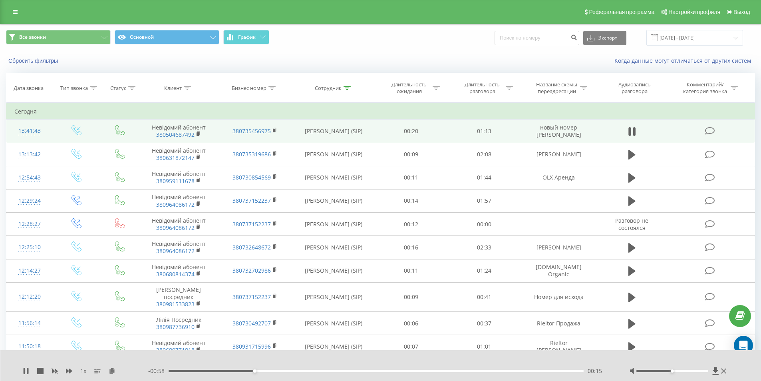
click at [286, 371] on div "00:15" at bounding box center [377, 371] width 416 height 2
click at [331, 371] on div "00:28" at bounding box center [377, 371] width 416 height 2
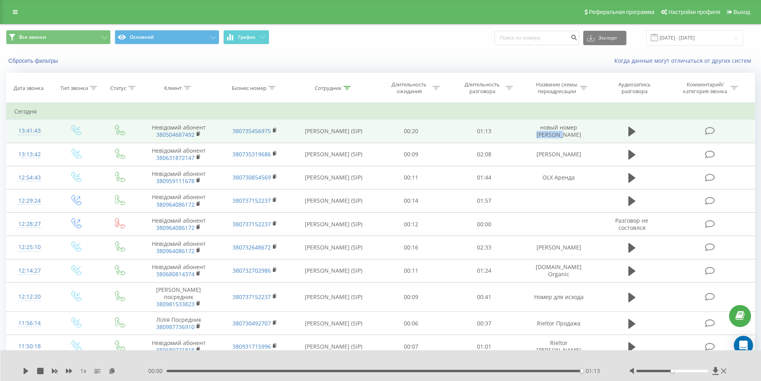
drag, startPoint x: 570, startPoint y: 123, endPoint x: 552, endPoint y: 135, distance: 21.9
click at [552, 135] on td "новый номер [PERSON_NAME]" at bounding box center [559, 130] width 76 height 23
copy td "DOM RIA"
click at [569, 125] on td "новый номер [PERSON_NAME]" at bounding box center [559, 130] width 76 height 23
drag, startPoint x: 569, startPoint y: 125, endPoint x: 579, endPoint y: 135, distance: 14.1
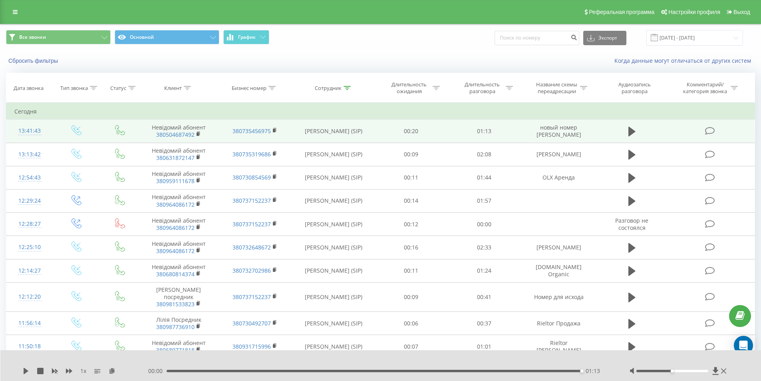
click at [579, 135] on td "новый номер [PERSON_NAME]" at bounding box center [559, 130] width 76 height 23
copy td "DOM RIA Селивон"
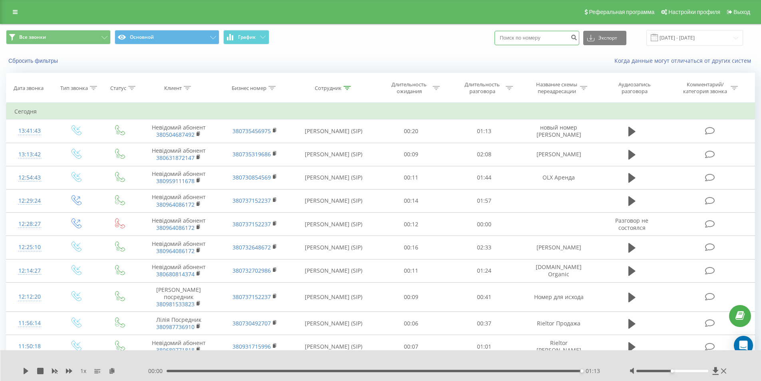
click at [518, 41] on input at bounding box center [537, 38] width 85 height 14
click at [115, 91] on div "Статус" at bounding box center [118, 88] width 16 height 7
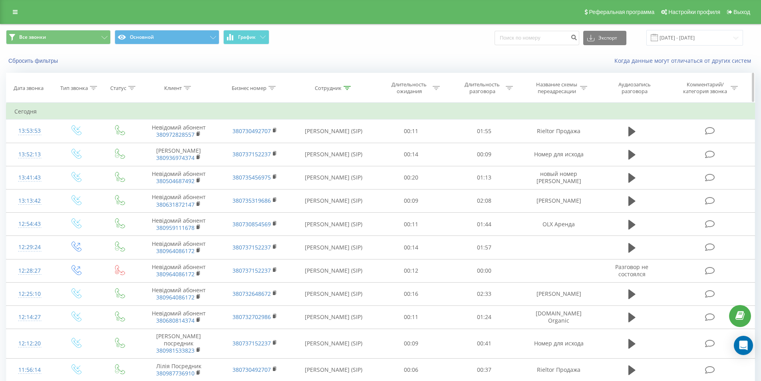
click at [188, 87] on icon at bounding box center [187, 88] width 7 height 4
click at [191, 149] on input "text" at bounding box center [179, 145] width 70 height 14
paste input "380972828557"
type input "380972828557"
click button "OK" at bounding box center [196, 161] width 34 height 10
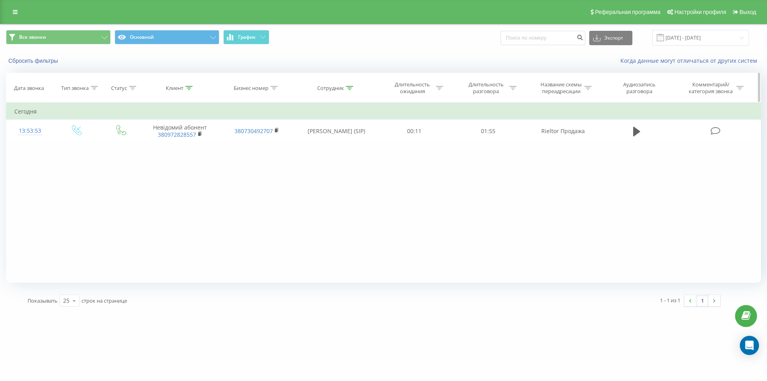
click at [186, 84] on th "Клиент" at bounding box center [180, 88] width 77 height 30
click at [191, 92] on th "Клиент" at bounding box center [180, 88] width 77 height 30
click at [189, 86] on icon at bounding box center [188, 88] width 7 height 4
click at [176, 161] on button "Отмена" at bounding box center [162, 161] width 34 height 10
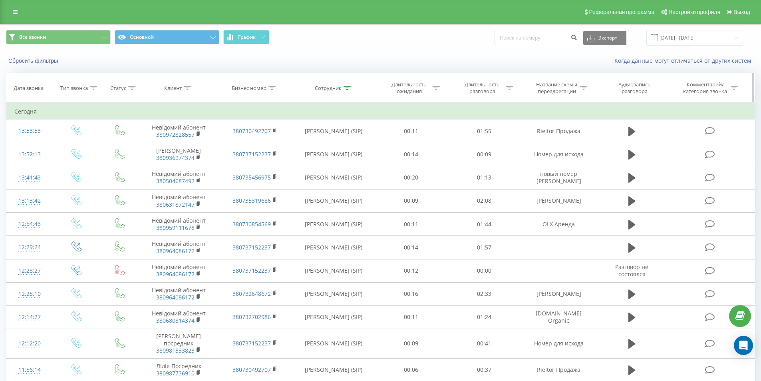
click at [350, 91] on div at bounding box center [347, 88] width 7 height 7
click at [346, 163] on span "OK" at bounding box center [351, 161] width 22 height 12
click at [688, 41] on input "22.08.2025 - 22.09.2025" at bounding box center [694, 38] width 97 height 16
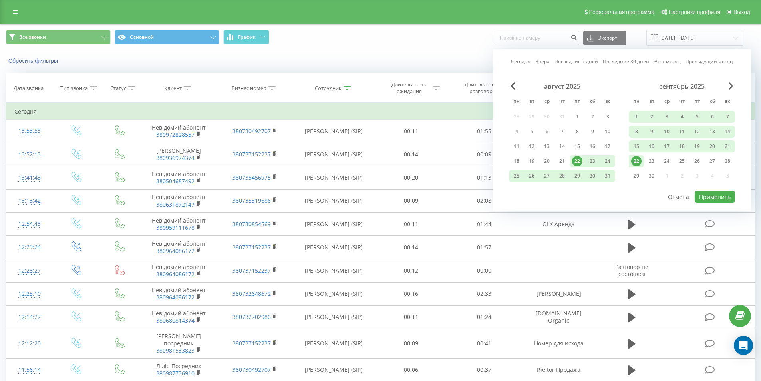
click at [575, 160] on div "22" at bounding box center [577, 161] width 10 height 10
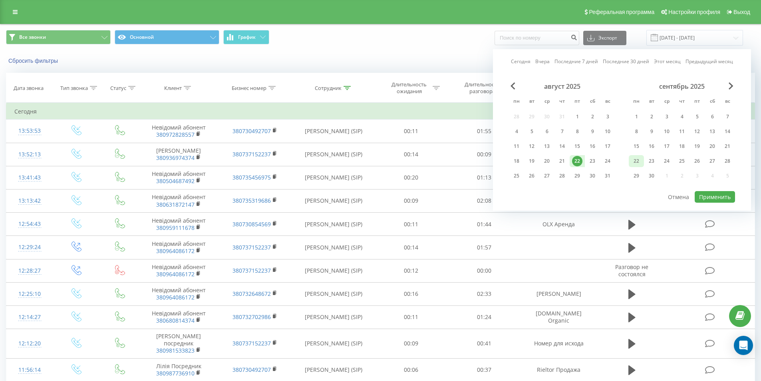
click at [643, 162] on div "22" at bounding box center [636, 161] width 15 height 12
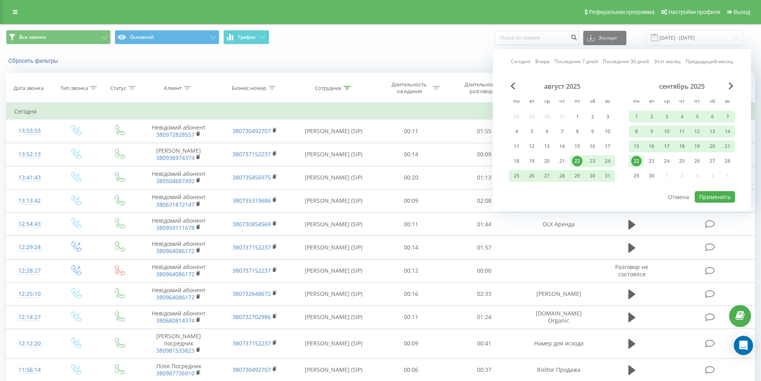
click at [643, 162] on div "22" at bounding box center [636, 161] width 15 height 12
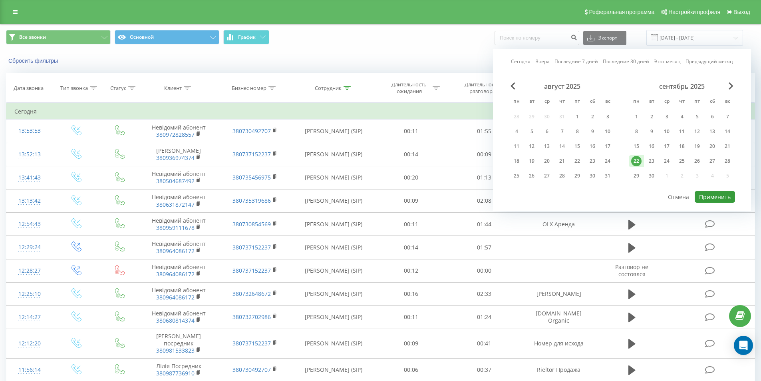
click at [712, 196] on button "Применить" at bounding box center [715, 197] width 40 height 12
type input "22.09.2025 - 22.09.2025"
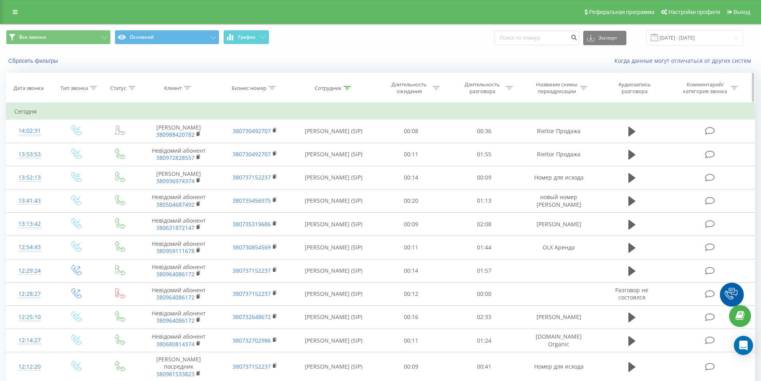
click at [267, 85] on div "Бизнес номер" at bounding box center [254, 88] width 44 height 7
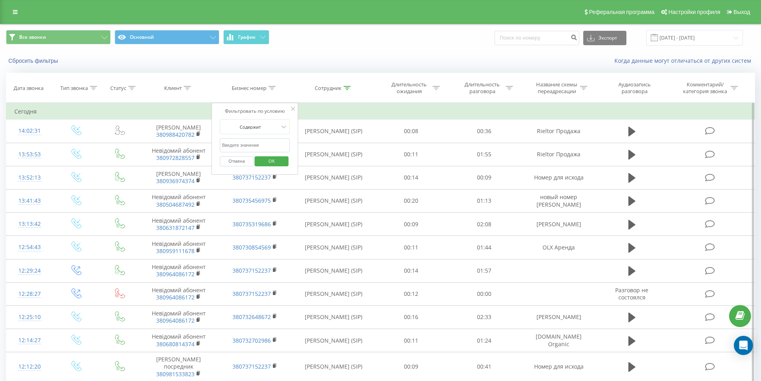
click at [264, 149] on input "text" at bounding box center [255, 145] width 70 height 14
paste input "380988420782"
click at [278, 165] on span "OK" at bounding box center [272, 161] width 22 height 12
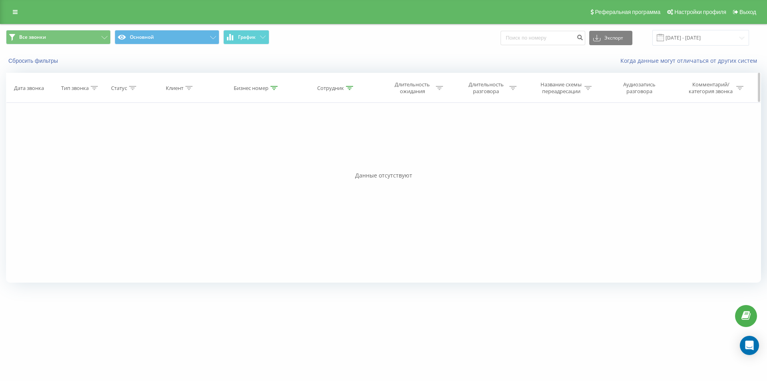
click at [273, 85] on div at bounding box center [274, 88] width 7 height 7
click at [274, 144] on input "380988420782" at bounding box center [257, 145] width 70 height 14
type input "380988420782"
click button "OK" at bounding box center [274, 161] width 34 height 10
click at [190, 86] on icon at bounding box center [188, 88] width 7 height 4
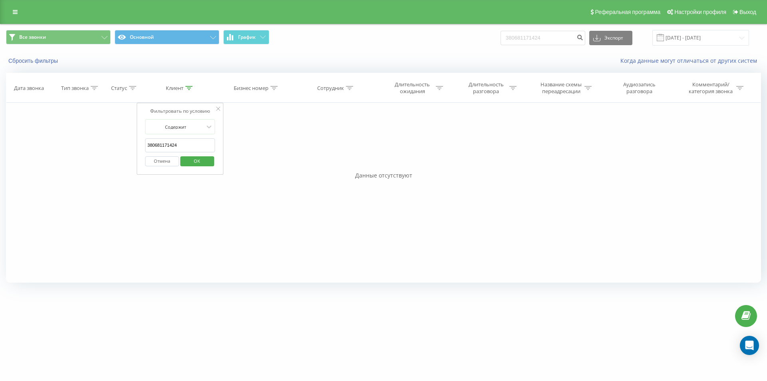
drag, startPoint x: 194, startPoint y: 148, endPoint x: 42, endPoint y: 150, distance: 152.2
click at [42, 150] on div "Фильтровать по условию Равно Введите значение Отмена OK Фильтровать по условию …" at bounding box center [383, 193] width 755 height 180
paste input "988420782"
type input "380988420782"
click button "OK" at bounding box center [197, 161] width 34 height 10
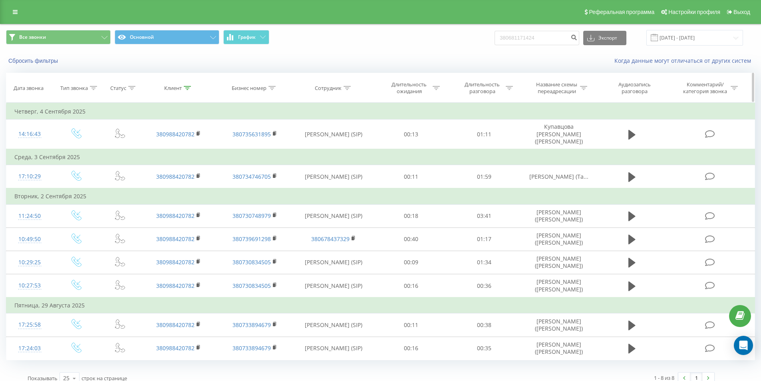
click at [184, 88] on icon at bounding box center [187, 88] width 7 height 4
click at [167, 165] on button "Отмена" at bounding box center [161, 161] width 34 height 10
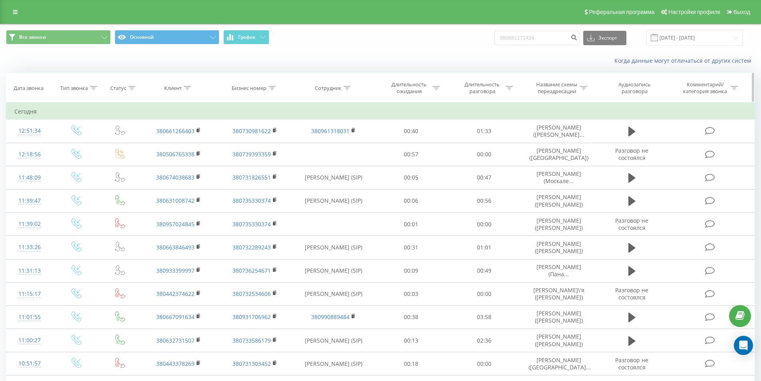
click at [188, 86] on icon at bounding box center [187, 88] width 7 height 4
click at [694, 40] on input "22.08.2025 - 22.09.2025" at bounding box center [694, 38] width 97 height 16
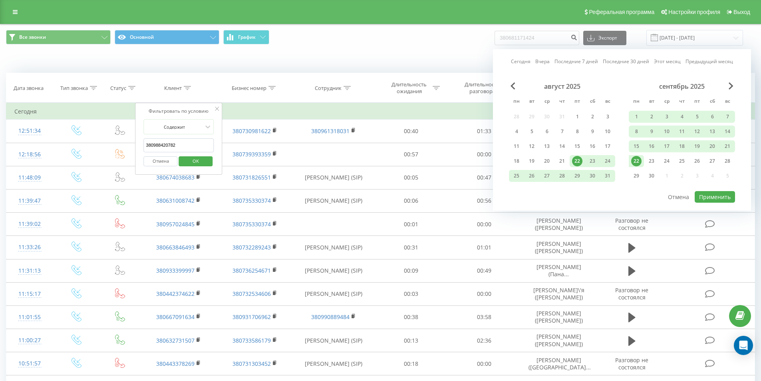
click at [680, 167] on div "сентябрь 2025 пн вт ср чт пт сб вс 1 2 3 4 5 6 7 8 9 10 11 12 13 14 15 16 17 18…" at bounding box center [682, 133] width 106 height 102
click at [684, 160] on div "25" at bounding box center [682, 161] width 10 height 10
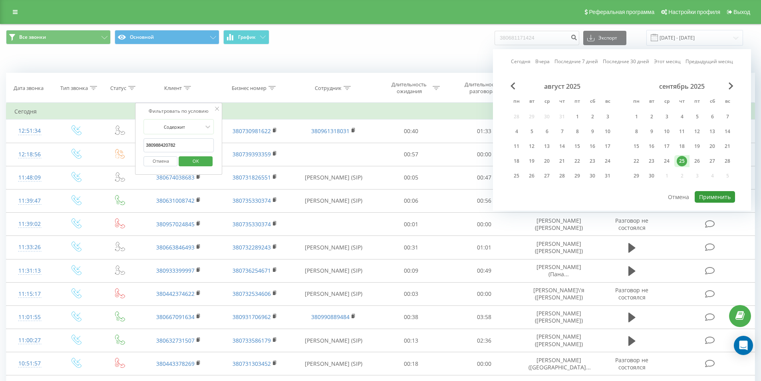
click at [714, 196] on button "Применить" at bounding box center [715, 197] width 40 height 12
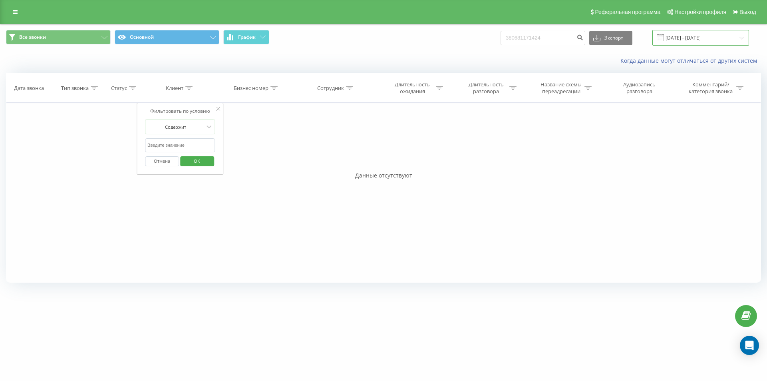
click at [711, 37] on input "25.09.2025 - 25.09.2025" at bounding box center [700, 38] width 97 height 16
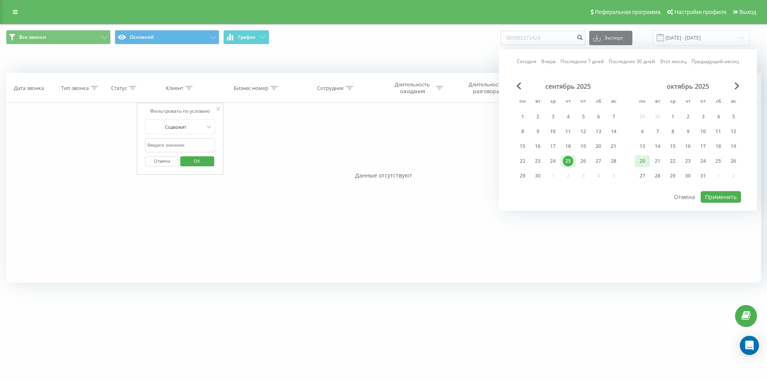
click at [644, 160] on div "20" at bounding box center [642, 161] width 10 height 10
click at [686, 159] on div "23" at bounding box center [688, 161] width 10 height 10
click at [553, 131] on div "10" at bounding box center [553, 131] width 10 height 10
drag, startPoint x: 543, startPoint y: 175, endPoint x: 552, endPoint y: 174, distance: 9.3
click at [549, 175] on div "сентябрь 2025 пн вт ср чт пт сб вс 1 2 3 4 5 6 7 8 9 10 11 12 13 14 15 16 17 18…" at bounding box center [568, 133] width 106 height 102
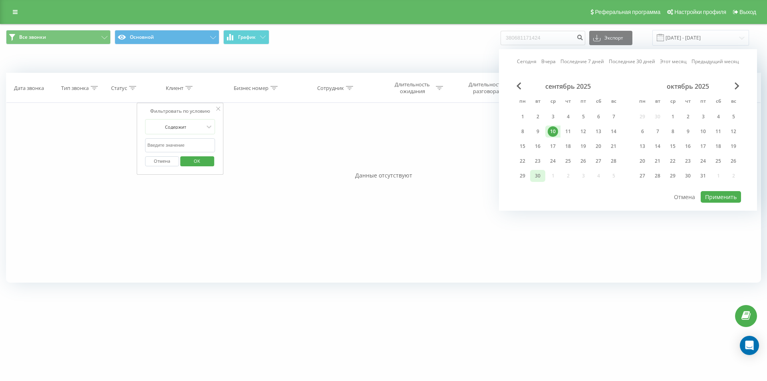
click at [541, 179] on div "30" at bounding box center [538, 176] width 10 height 10
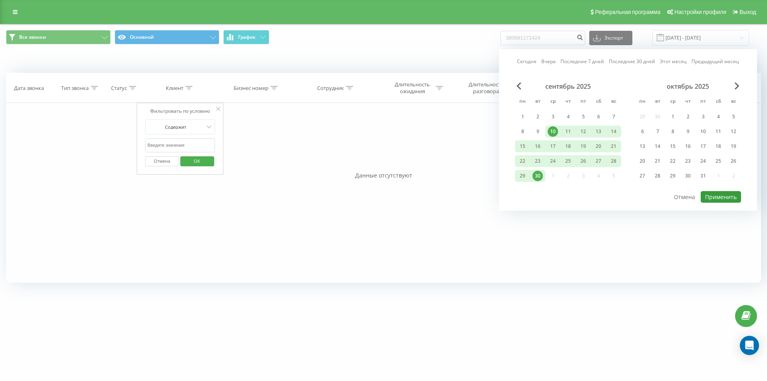
click at [729, 197] on button "Применить" at bounding box center [721, 197] width 40 height 12
type input "10.09.2025 - 30.09.2025"
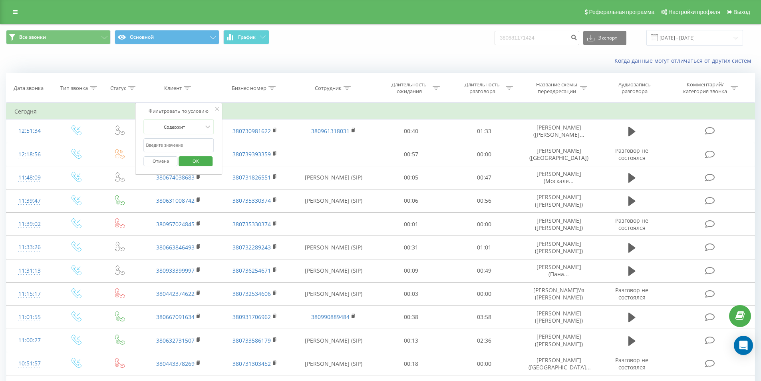
click at [171, 143] on input "text" at bounding box center [179, 145] width 70 height 14
type input "380988420782"
click at [221, 143] on div "Фильтровать по условию Содержит 380988420782 Отмена OK" at bounding box center [178, 139] width 87 height 72
click at [205, 162] on span "OK" at bounding box center [196, 161] width 22 height 12
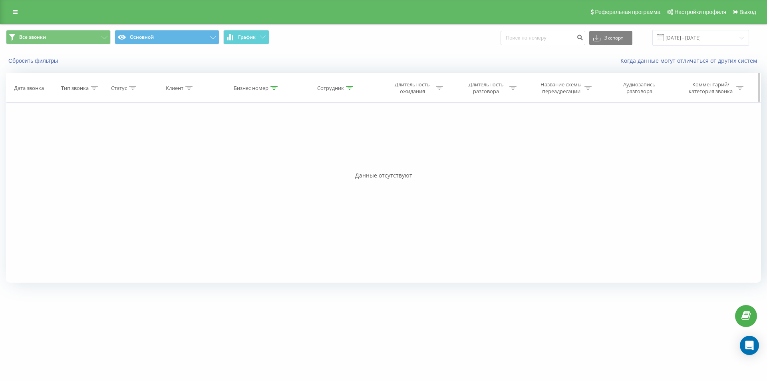
click at [181, 90] on div "Клиент" at bounding box center [175, 88] width 18 height 7
click at [199, 143] on input "text" at bounding box center [180, 145] width 70 height 14
paste input "380988420782"
type input "380988420782"
click button "OK" at bounding box center [197, 161] width 34 height 10
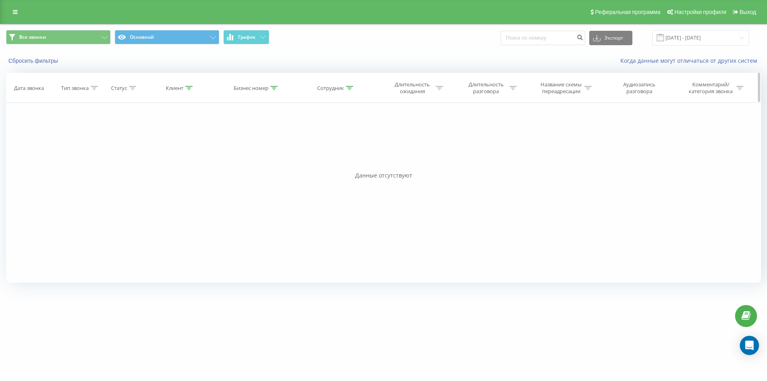
click at [277, 86] on icon at bounding box center [274, 88] width 7 height 4
click at [247, 160] on button "Отмена" at bounding box center [239, 161] width 34 height 10
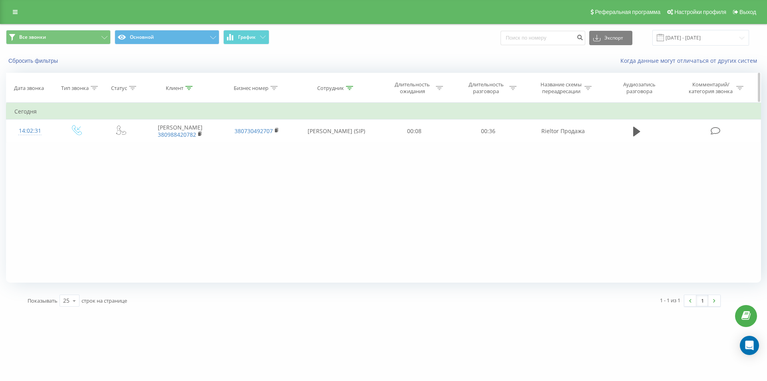
click at [190, 87] on icon at bounding box center [188, 88] width 7 height 4
click at [167, 159] on button "Отмена" at bounding box center [162, 161] width 34 height 10
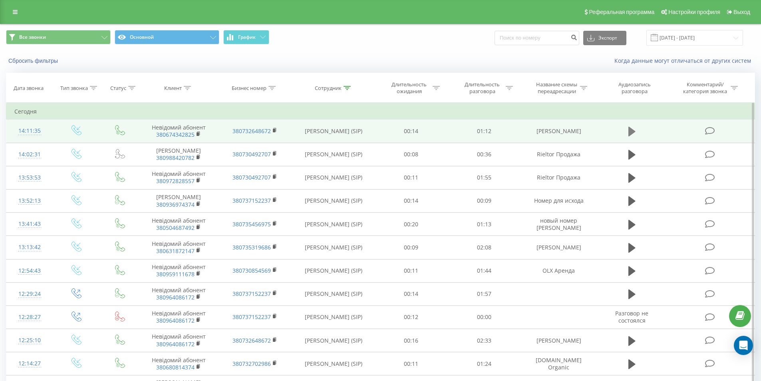
click at [629, 134] on icon at bounding box center [632, 131] width 7 height 11
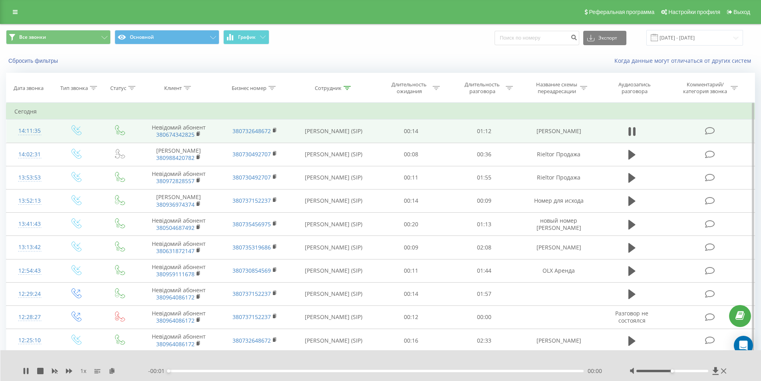
click at [234, 368] on div "- 00:01 00:00 00:00" at bounding box center [378, 371] width 461 height 8
click at [237, 371] on div "00:00" at bounding box center [377, 371] width 416 height 2
click at [267, 370] on div "00:17" at bounding box center [377, 371] width 416 height 2
drag, startPoint x: 316, startPoint y: 370, endPoint x: 328, endPoint y: 370, distance: 12.4
click at [316, 370] on div "00:25" at bounding box center [377, 371] width 416 height 2
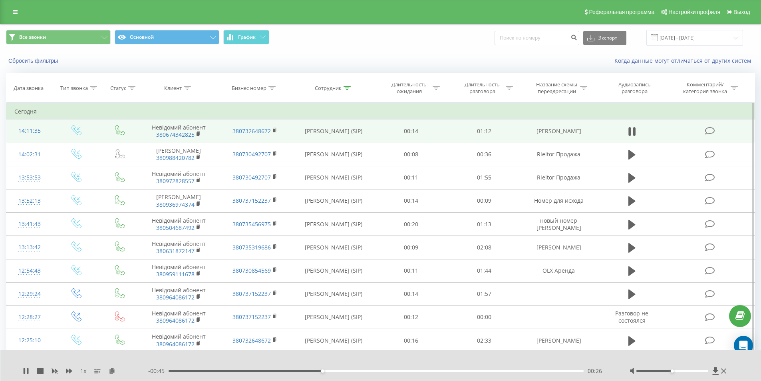
click at [342, 370] on div "00:26" at bounding box center [377, 371] width 416 height 2
